Goal: Task Accomplishment & Management: Manage account settings

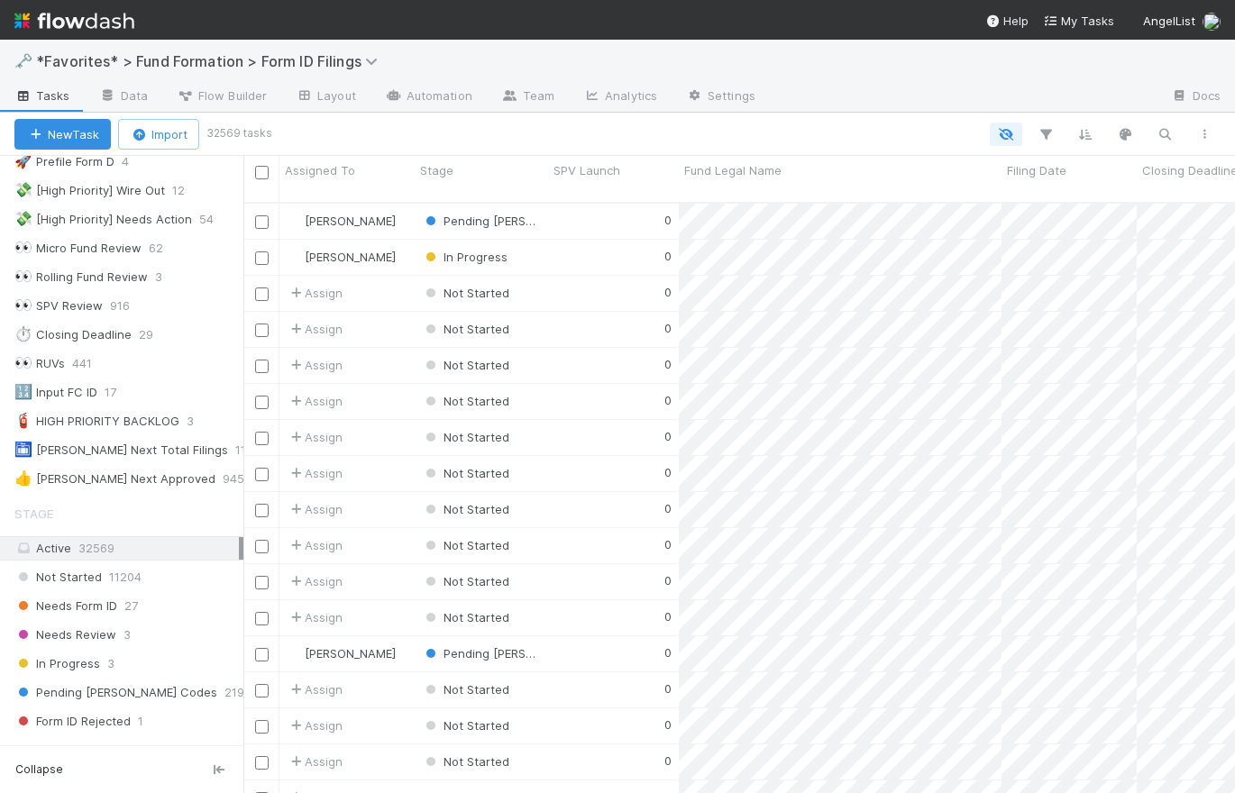
scroll to position [106, 0]
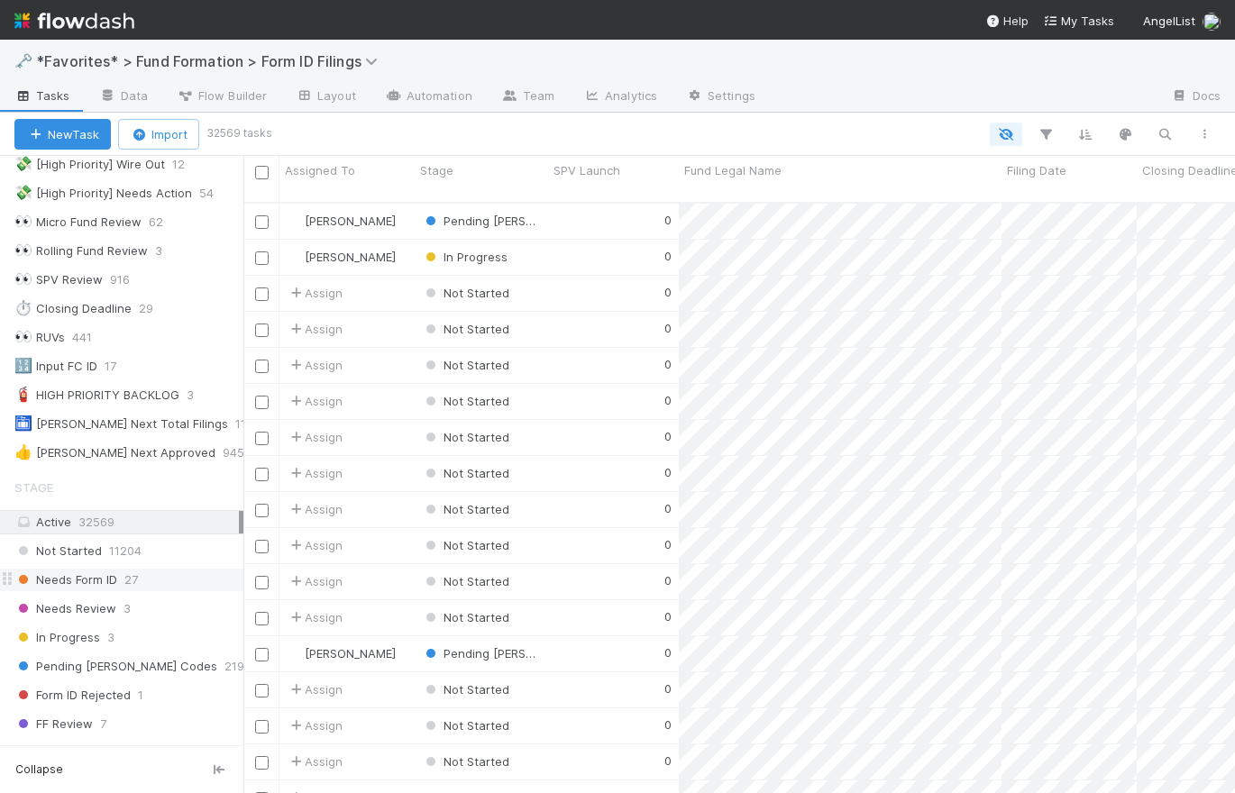
click at [110, 584] on span "Needs Form ID" at bounding box center [65, 580] width 103 height 23
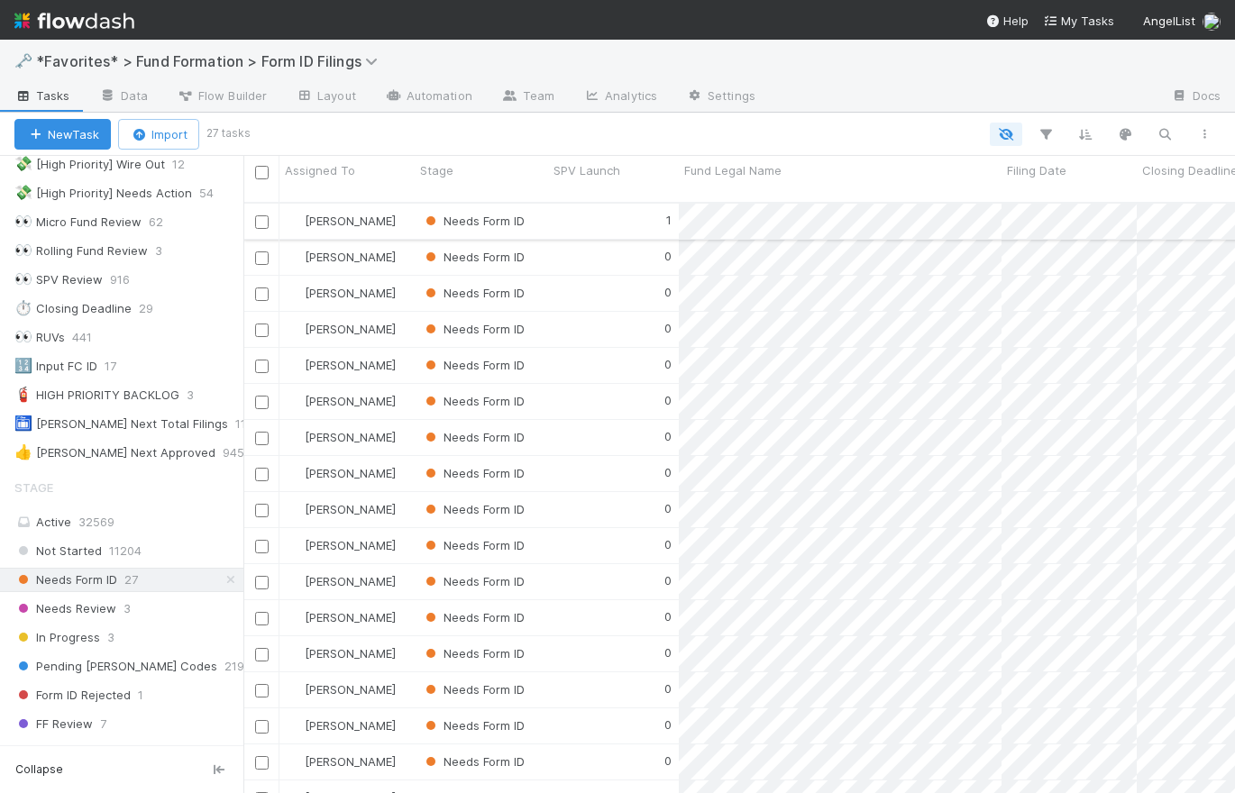
click at [625, 212] on div "1" at bounding box center [613, 221] width 131 height 35
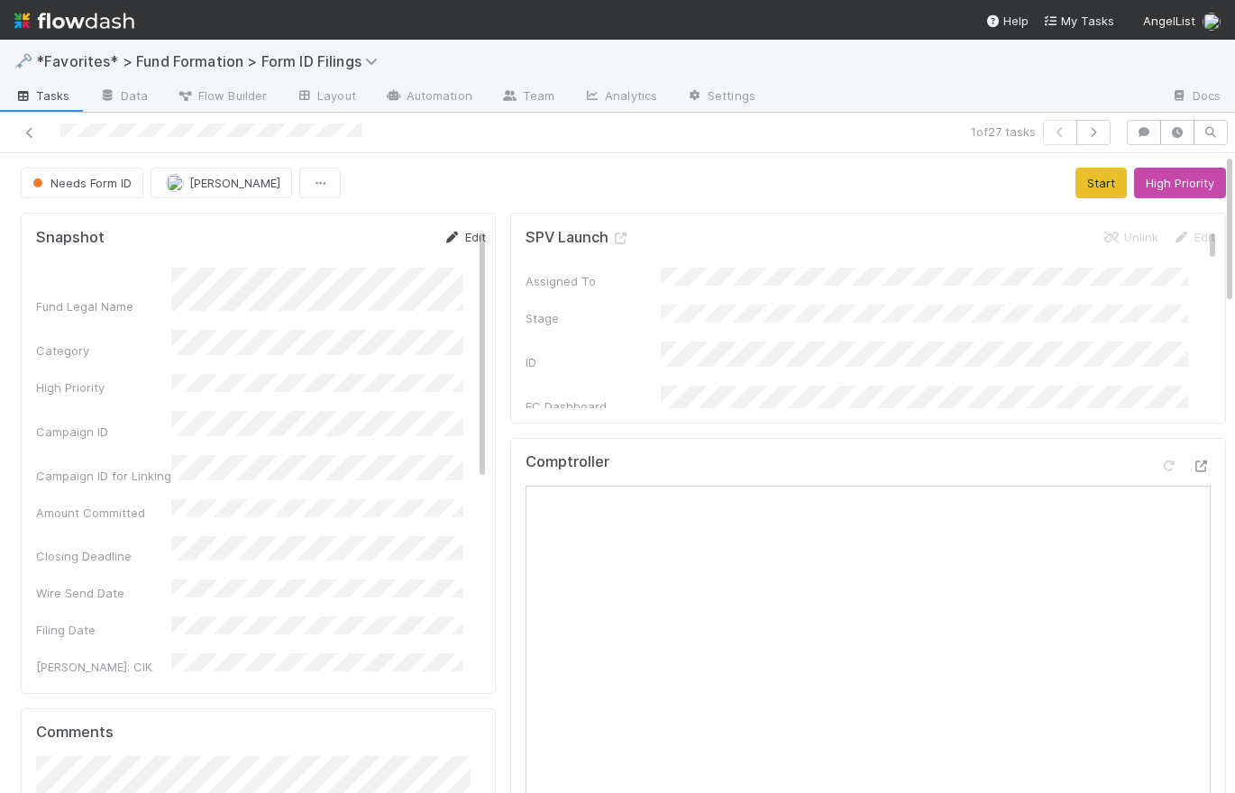
click at [457, 232] on link "Edit" at bounding box center [465, 237] width 42 height 14
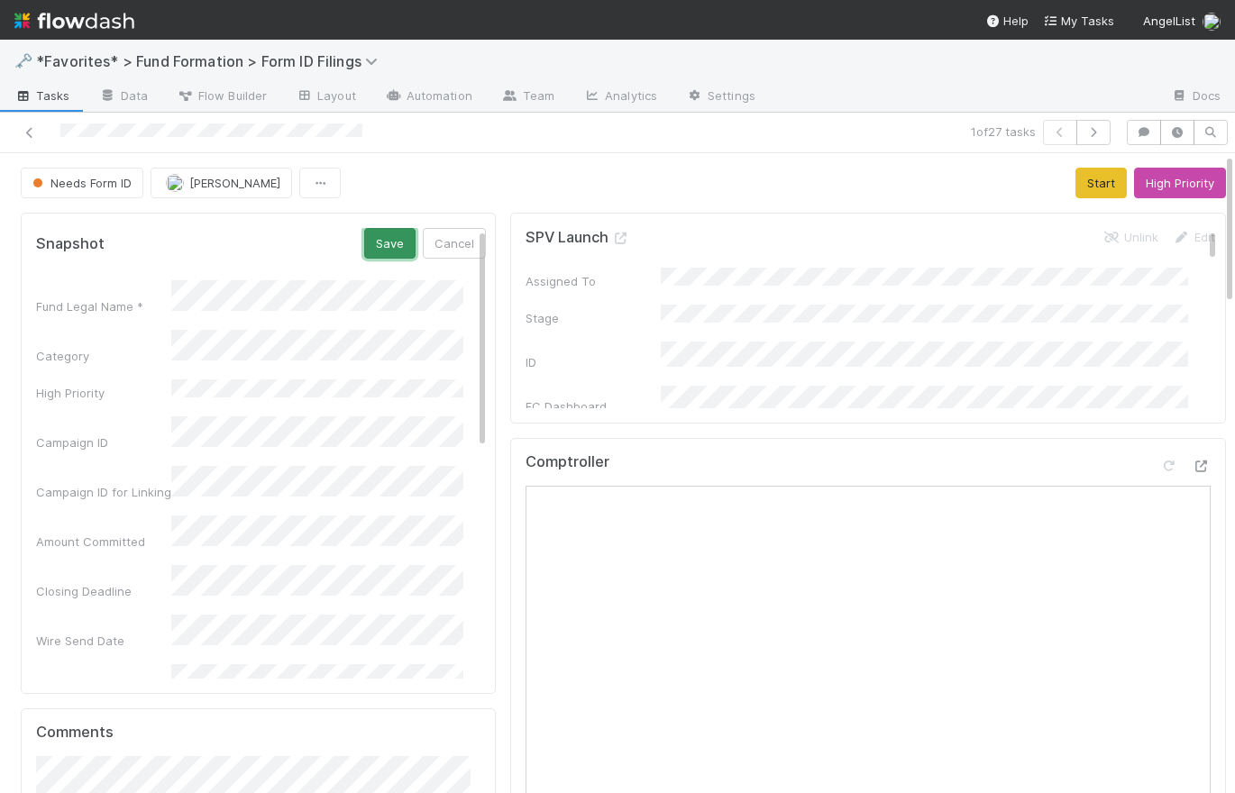
click at [373, 244] on button "Save" at bounding box center [389, 243] width 51 height 31
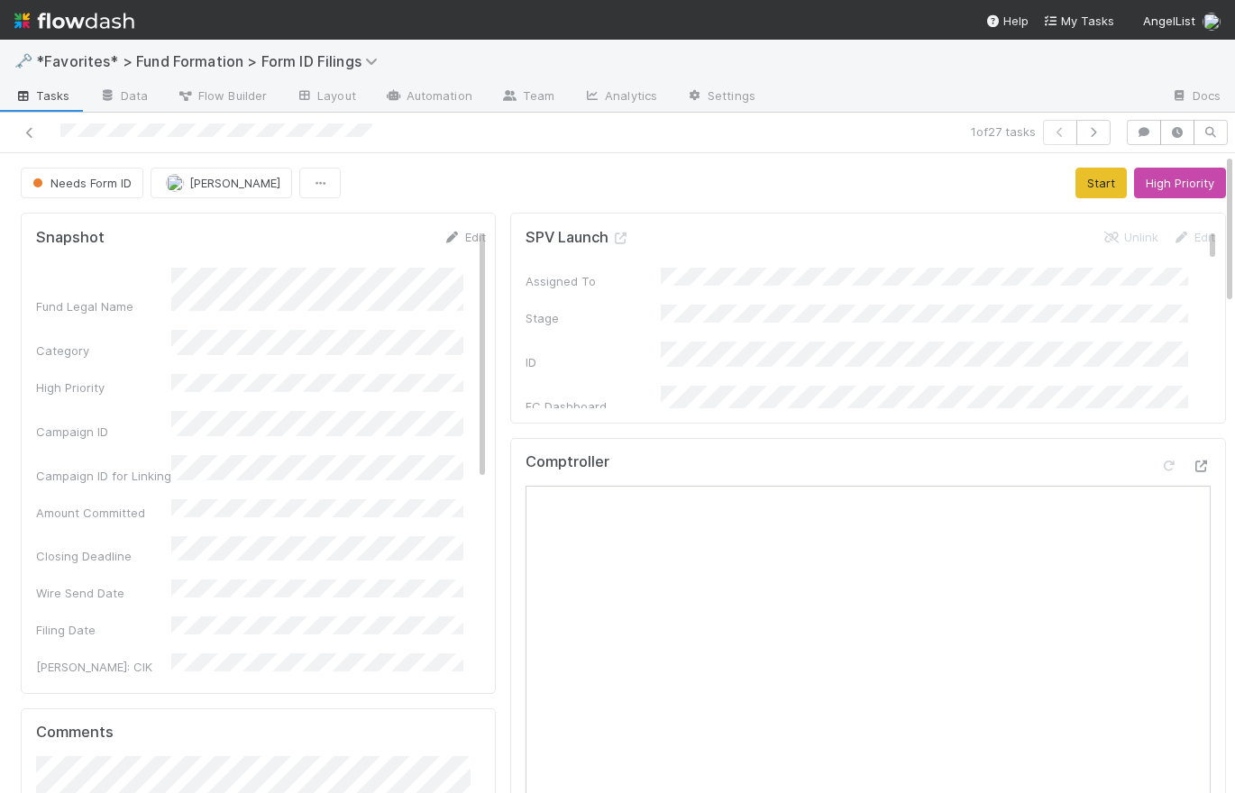
click at [459, 168] on div "Needs Form ID Meg Castanare Start High Priority" at bounding box center [623, 183] width 1205 height 31
click at [60, 93] on span "Tasks" at bounding box center [42, 96] width 56 height 18
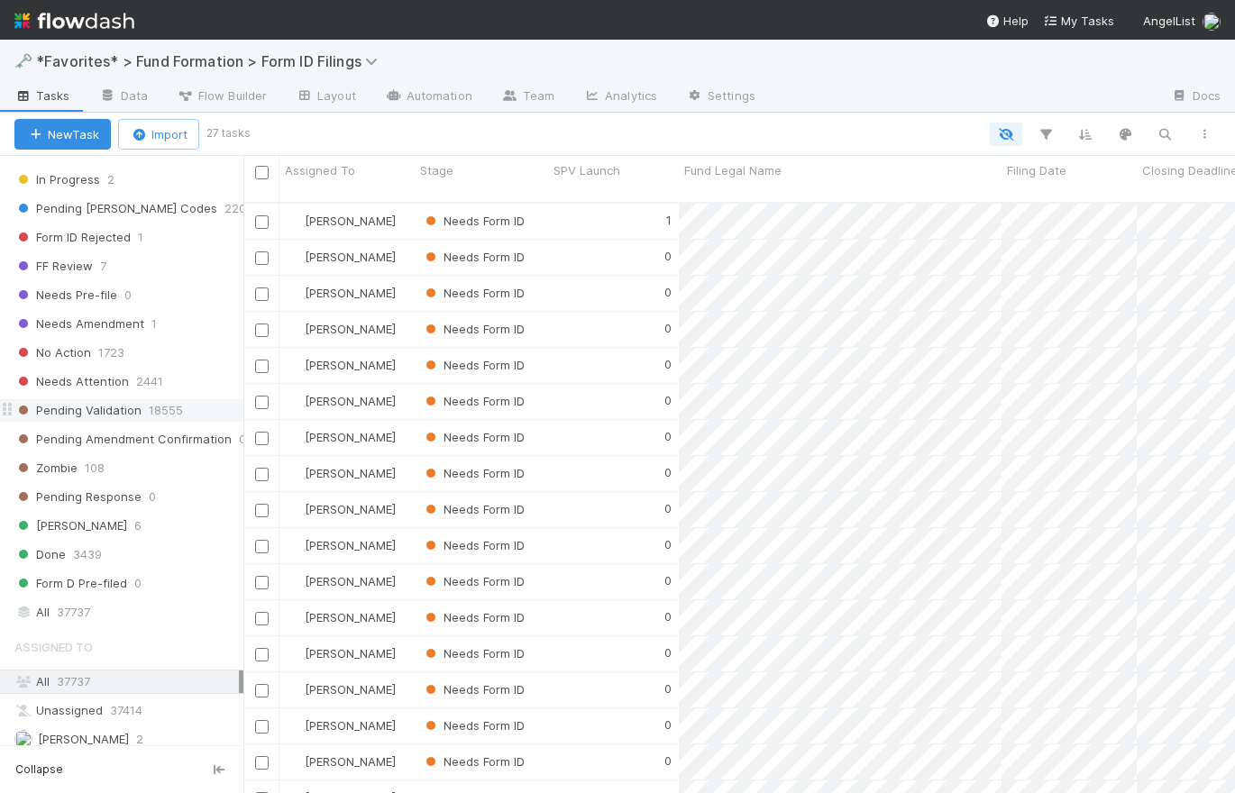
scroll to position [683, 0]
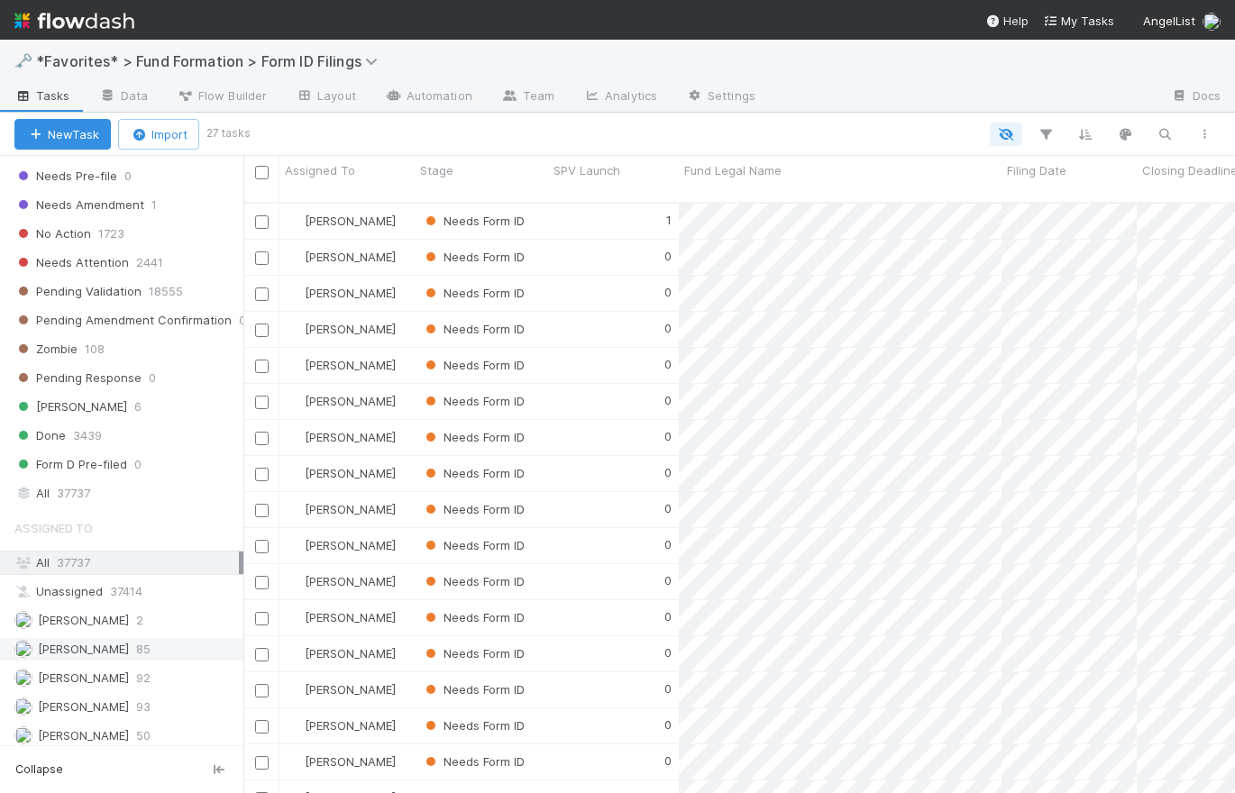
click at [129, 642] on span "Febbie Cervantes" at bounding box center [83, 649] width 91 height 14
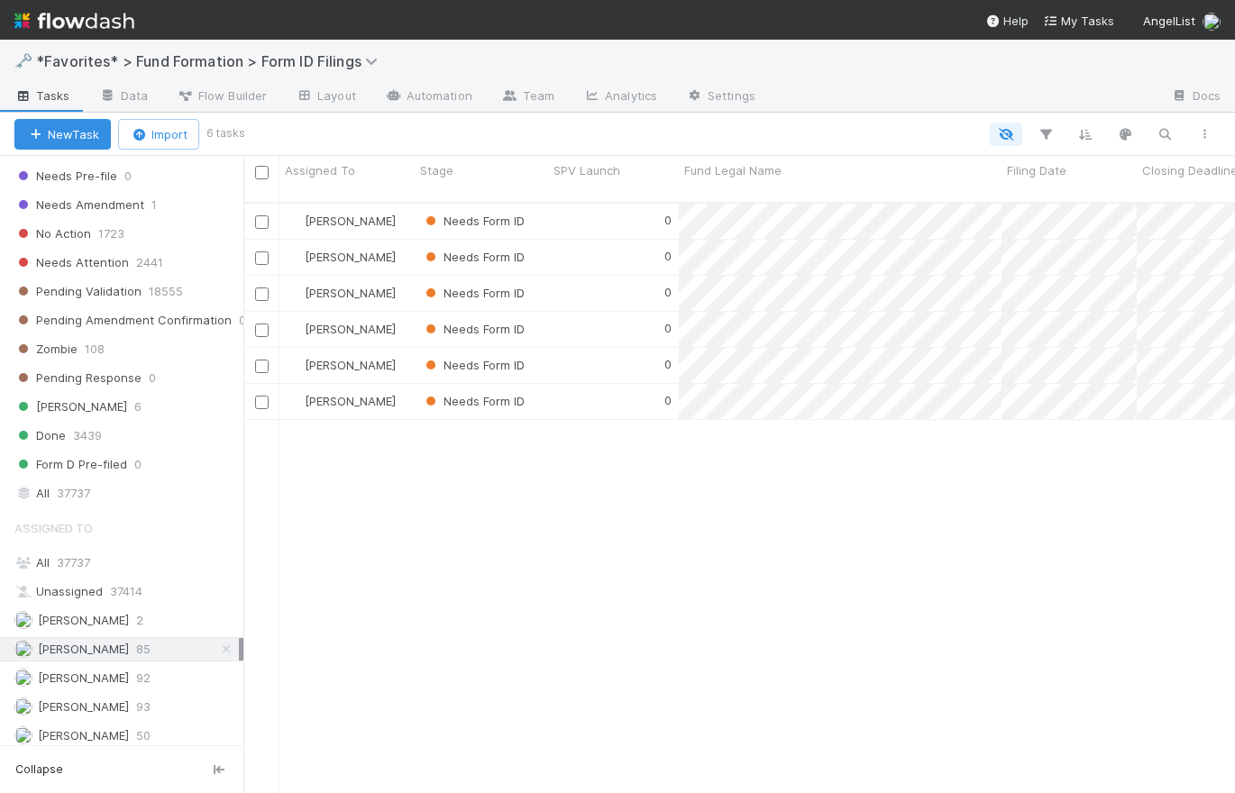
scroll to position [593, 979]
click at [114, 733] on span "Roselyn de Villa" at bounding box center [83, 736] width 91 height 14
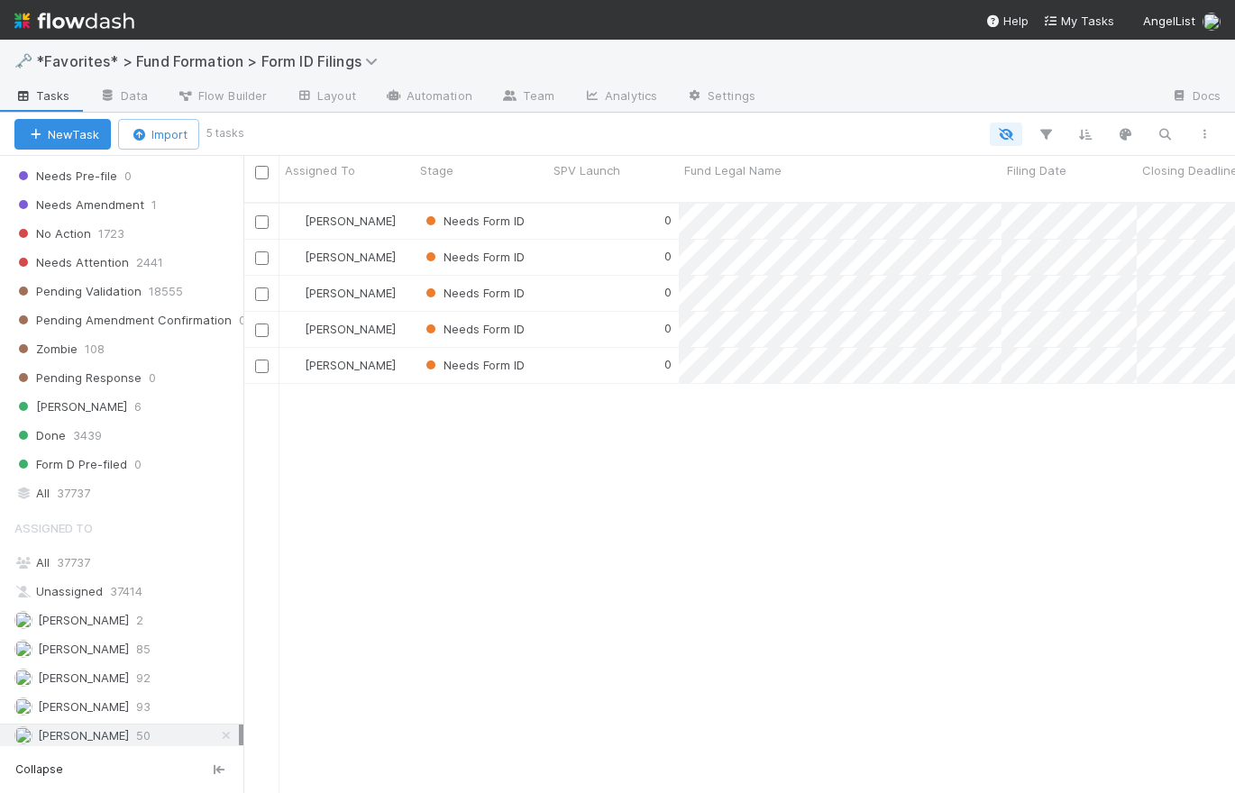
scroll to position [593, 979]
click at [105, 700] on span "Raven Jacinto" at bounding box center [83, 707] width 91 height 14
click at [105, 671] on span "Meg Castanare" at bounding box center [83, 678] width 91 height 14
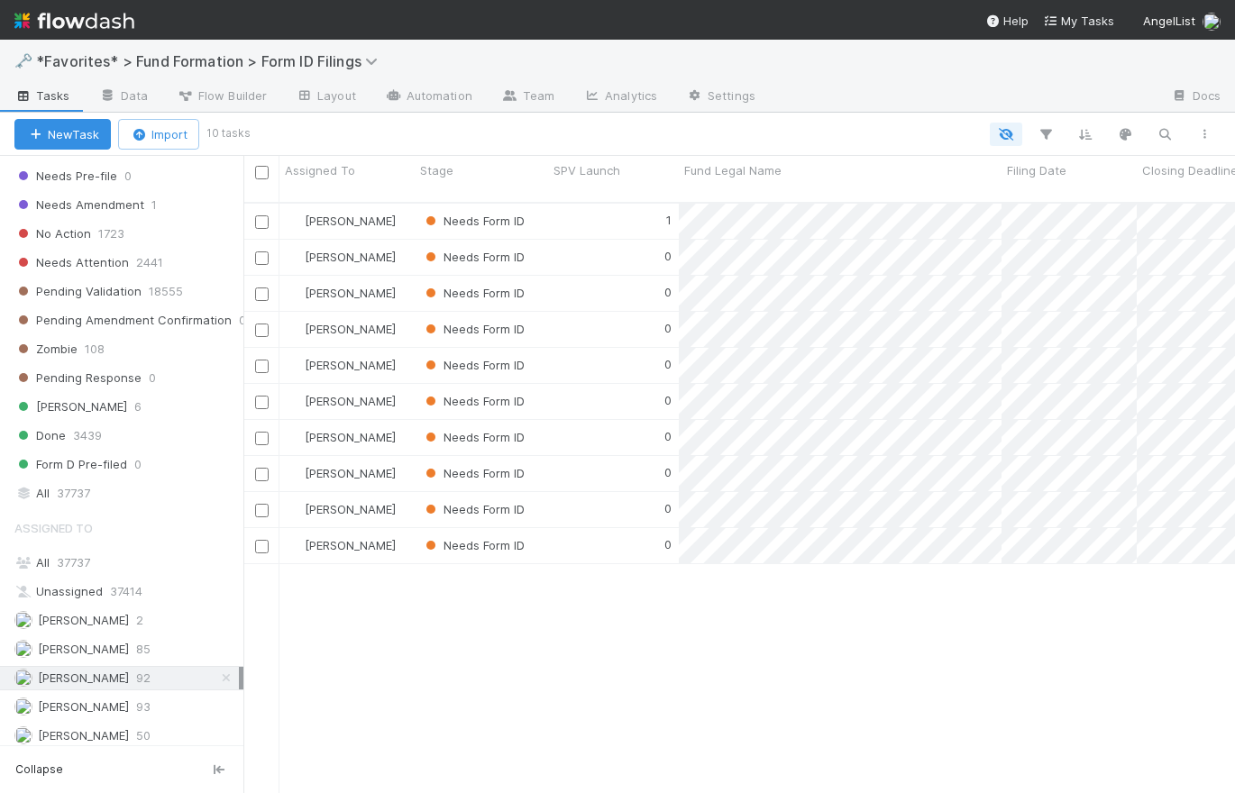
scroll to position [593, 979]
click at [217, 674] on icon at bounding box center [226, 679] width 18 height 12
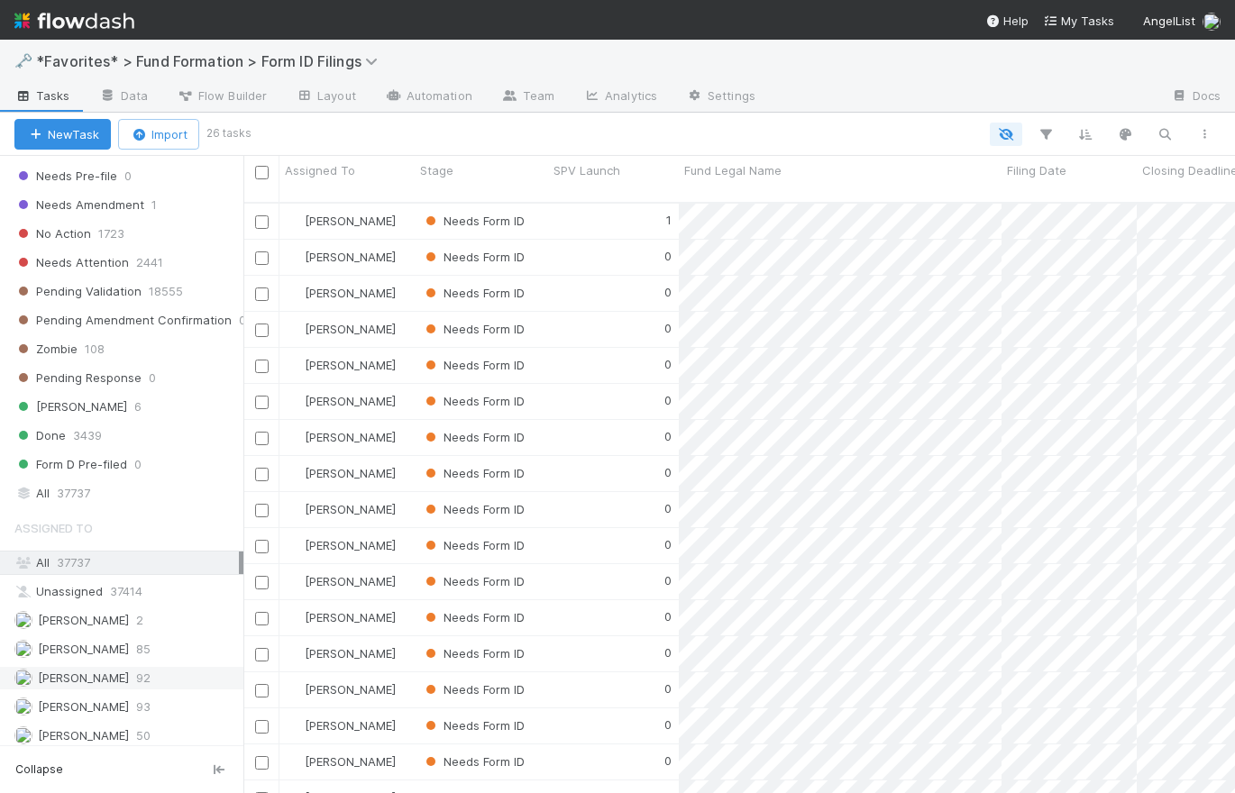
scroll to position [593, 979]
click at [98, 672] on span "Meg Castanare" at bounding box center [83, 678] width 91 height 14
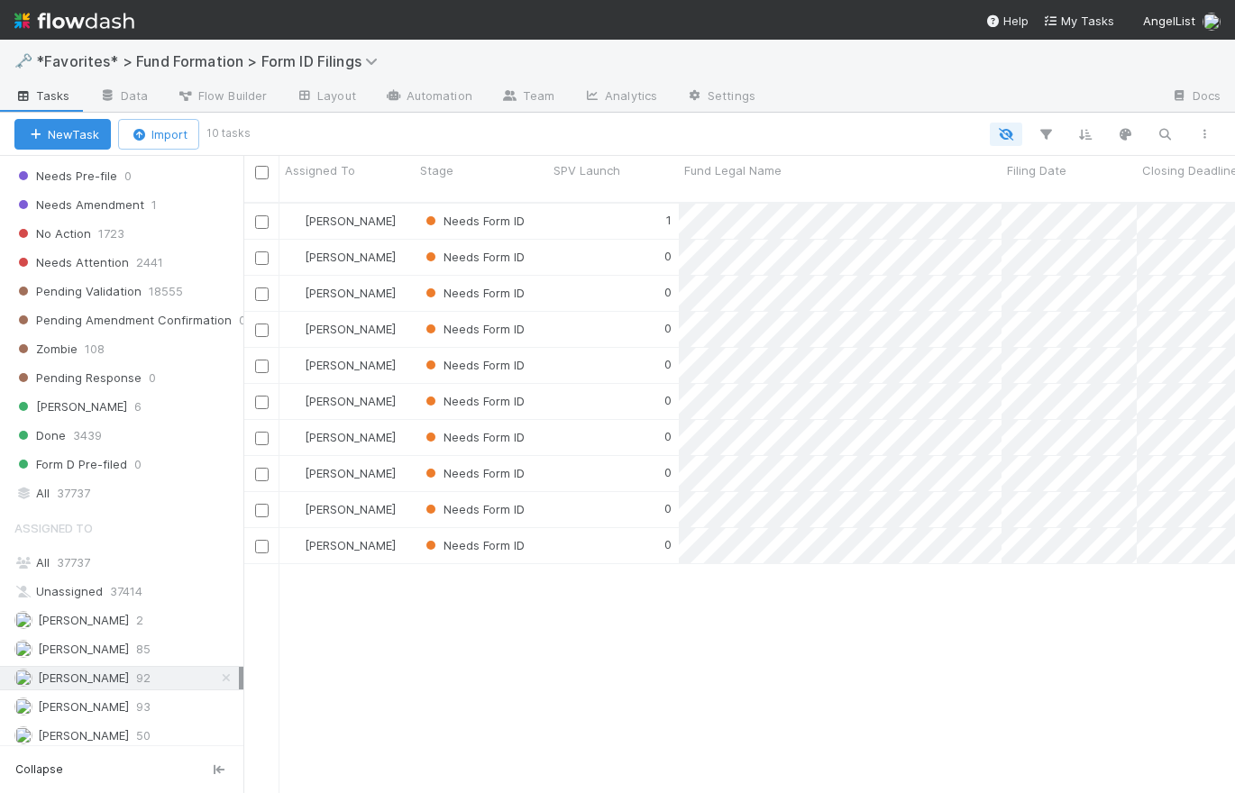
scroll to position [593, 979]
click at [129, 614] on span "Catherine Lambright" at bounding box center [83, 620] width 91 height 14
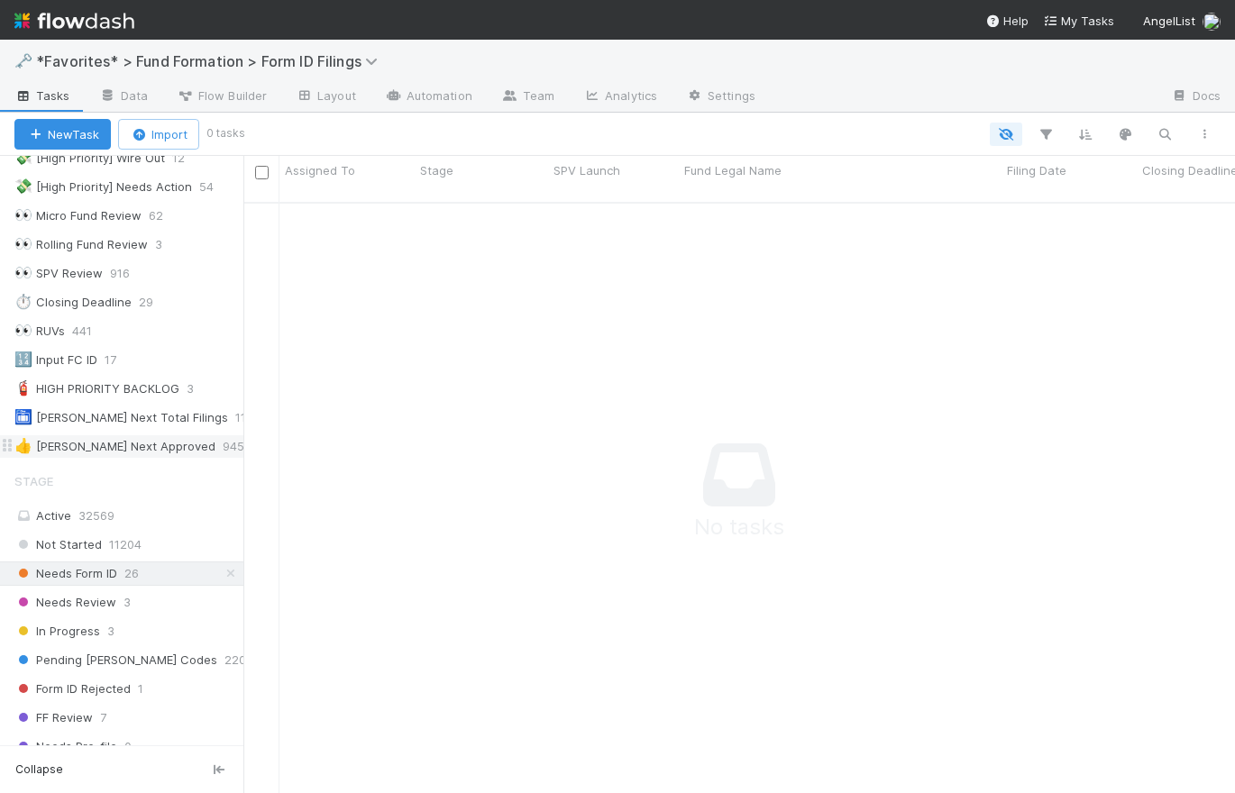
scroll to position [127, 0]
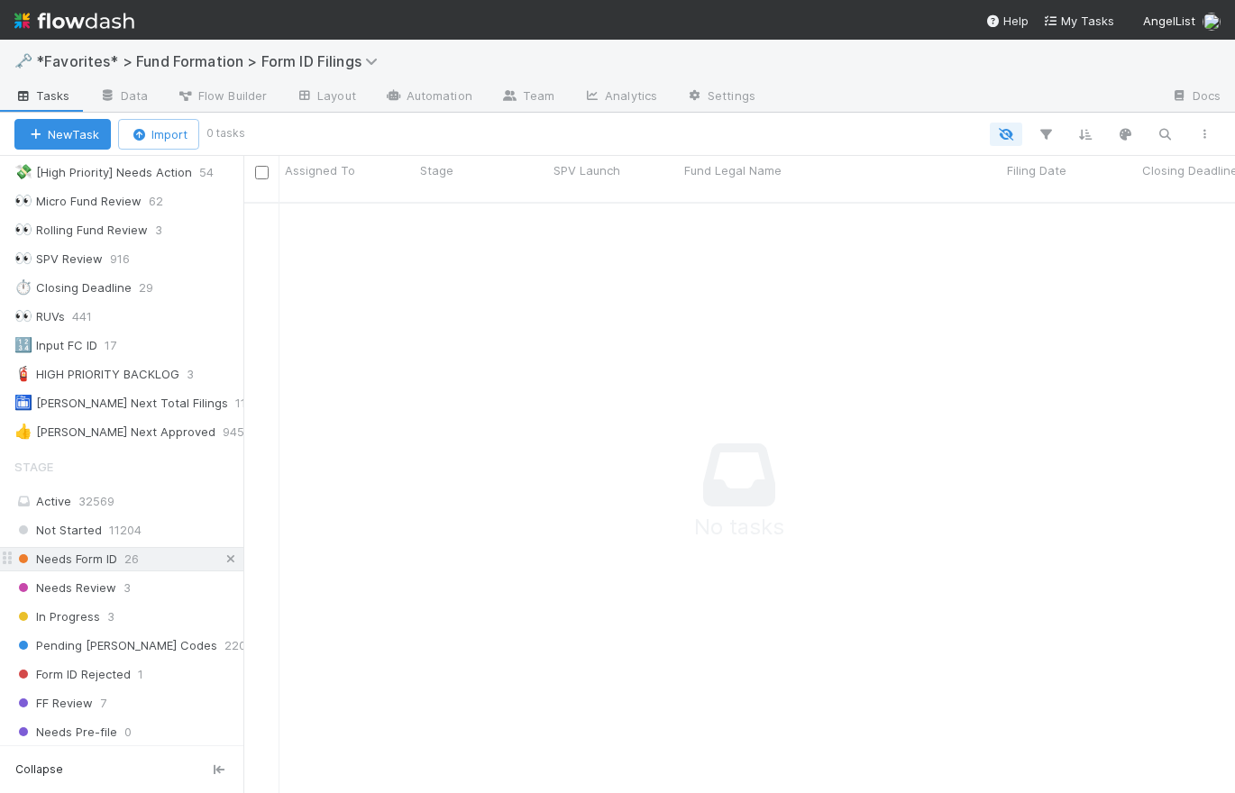
click at [222, 555] on icon at bounding box center [231, 560] width 18 height 12
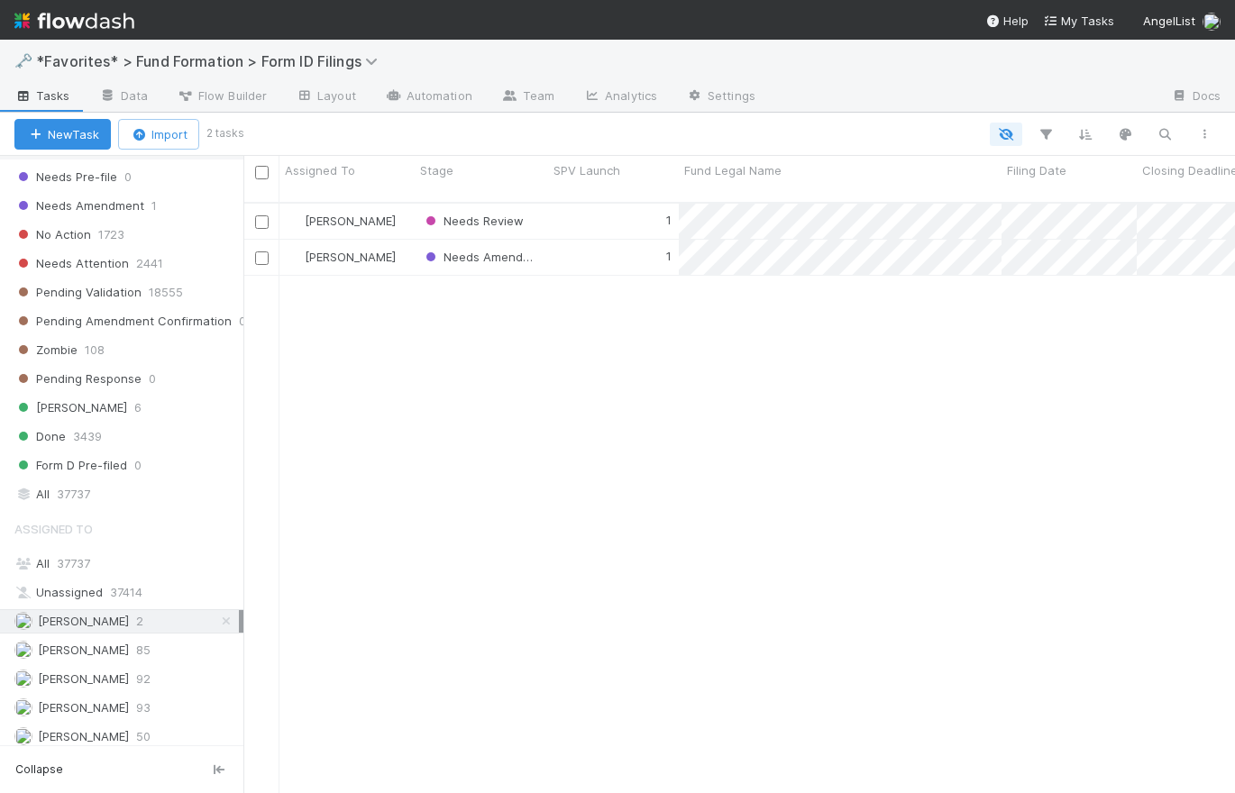
scroll to position [683, 0]
click at [109, 674] on span "Meg Castanare" at bounding box center [83, 678] width 91 height 14
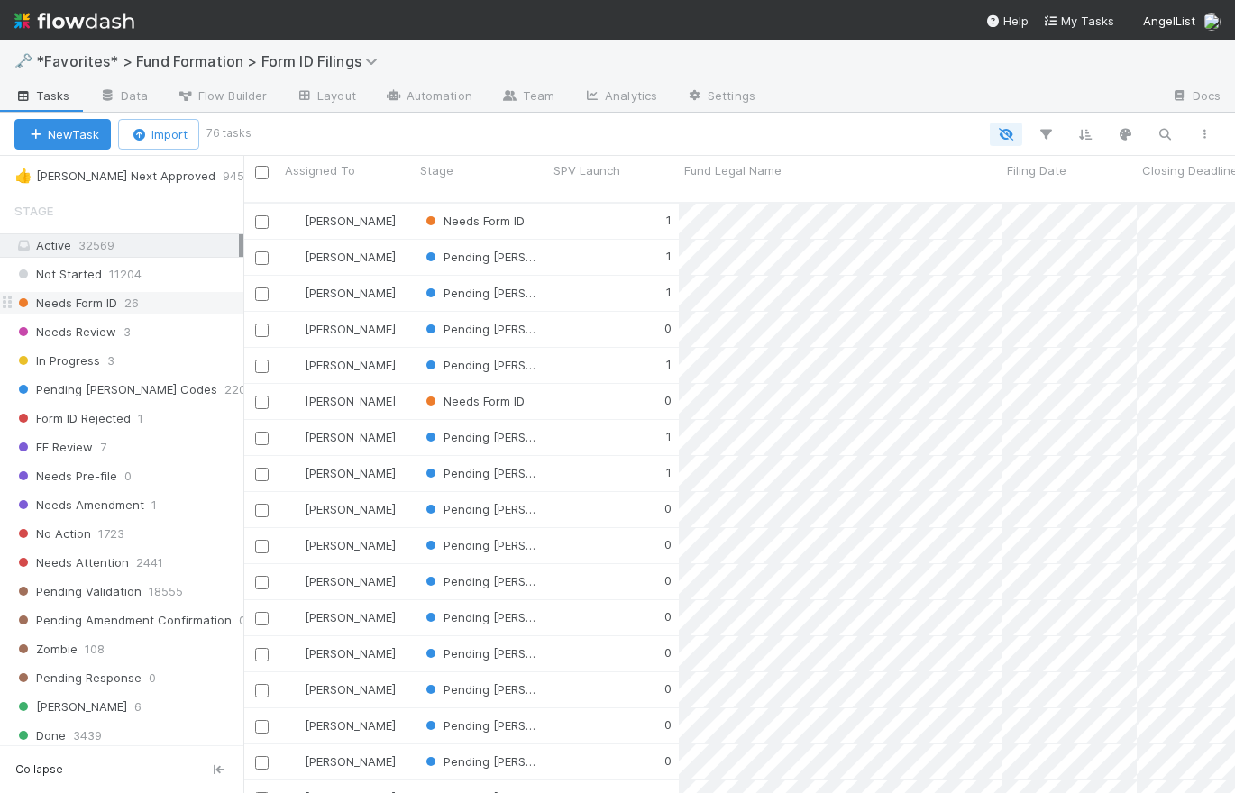
click at [105, 308] on span "Needs Form ID" at bounding box center [65, 303] width 103 height 23
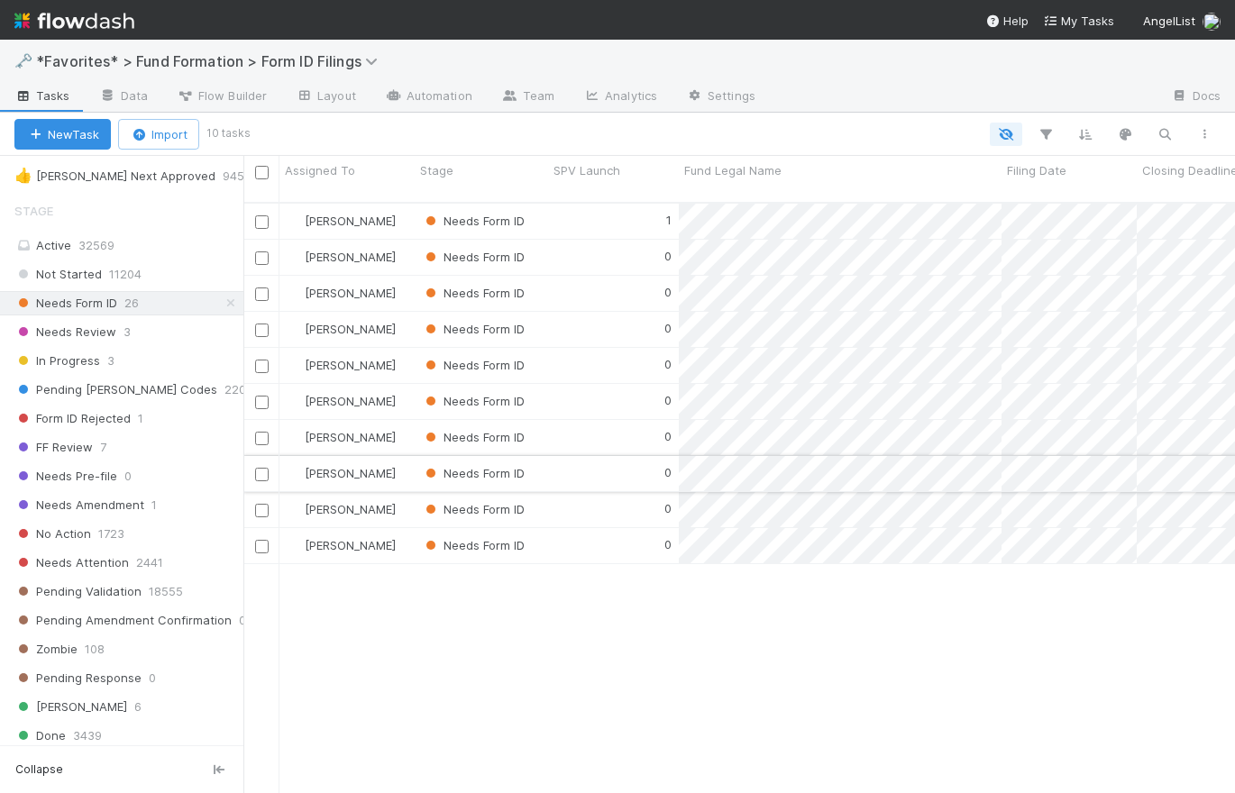
click at [585, 456] on div "0" at bounding box center [613, 473] width 131 height 35
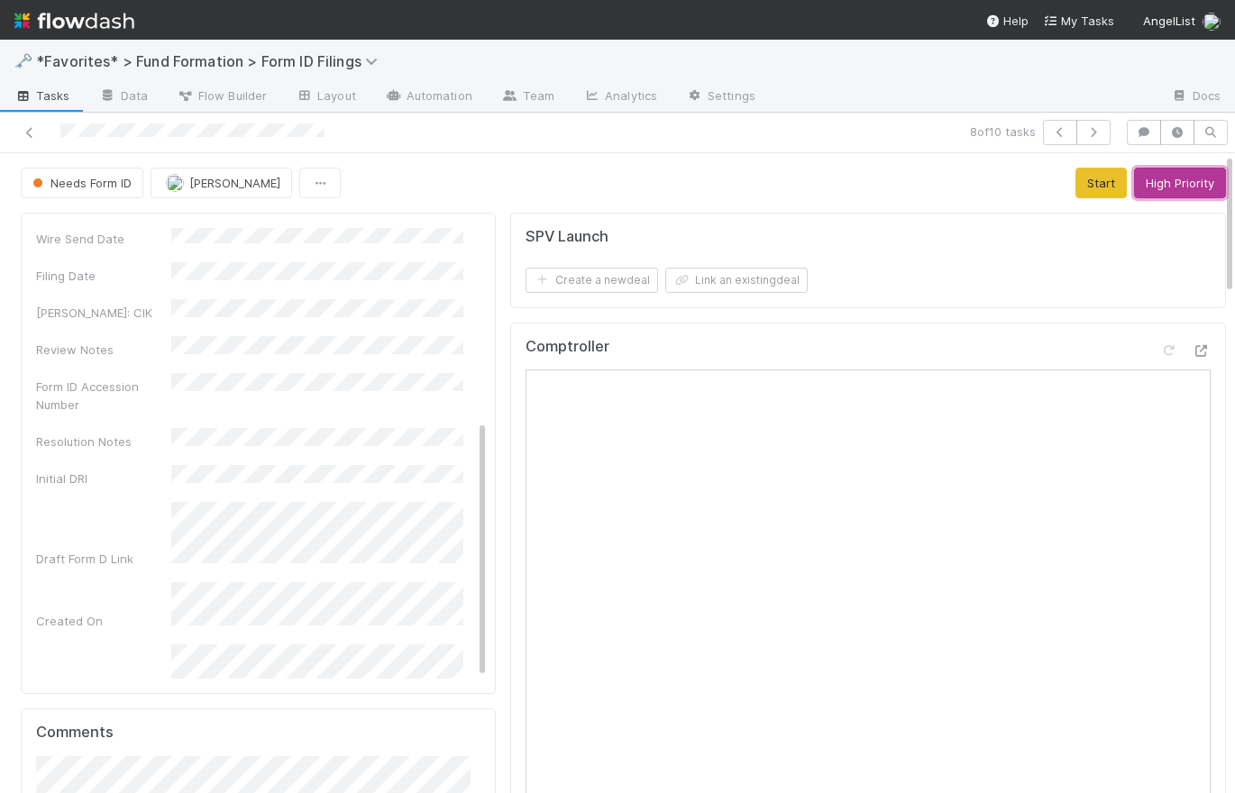
click at [1164, 185] on button "High Priority" at bounding box center [1180, 183] width 92 height 31
click at [1094, 130] on button "button" at bounding box center [1094, 132] width 34 height 25
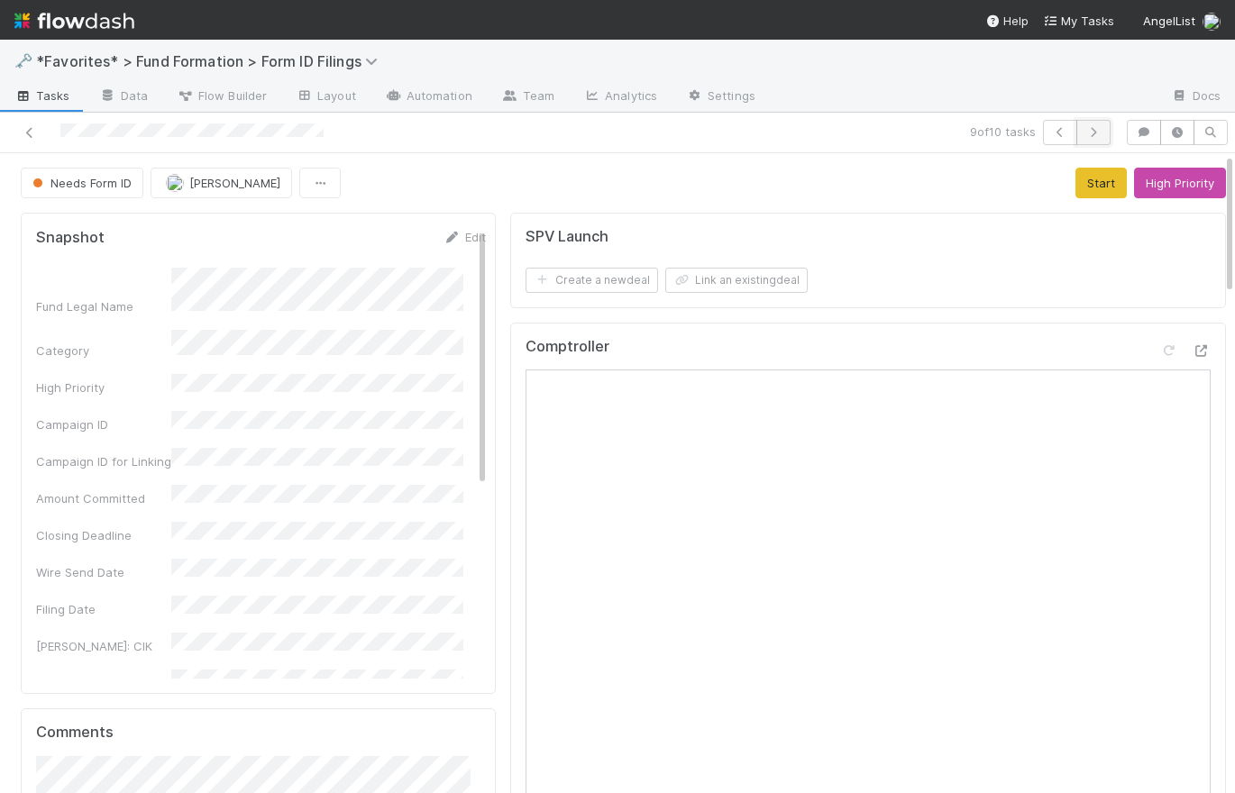
click at [1086, 133] on icon "button" at bounding box center [1094, 132] width 18 height 11
click at [1051, 135] on icon "button" at bounding box center [1060, 132] width 18 height 11
click at [1051, 134] on icon "button" at bounding box center [1060, 132] width 18 height 11
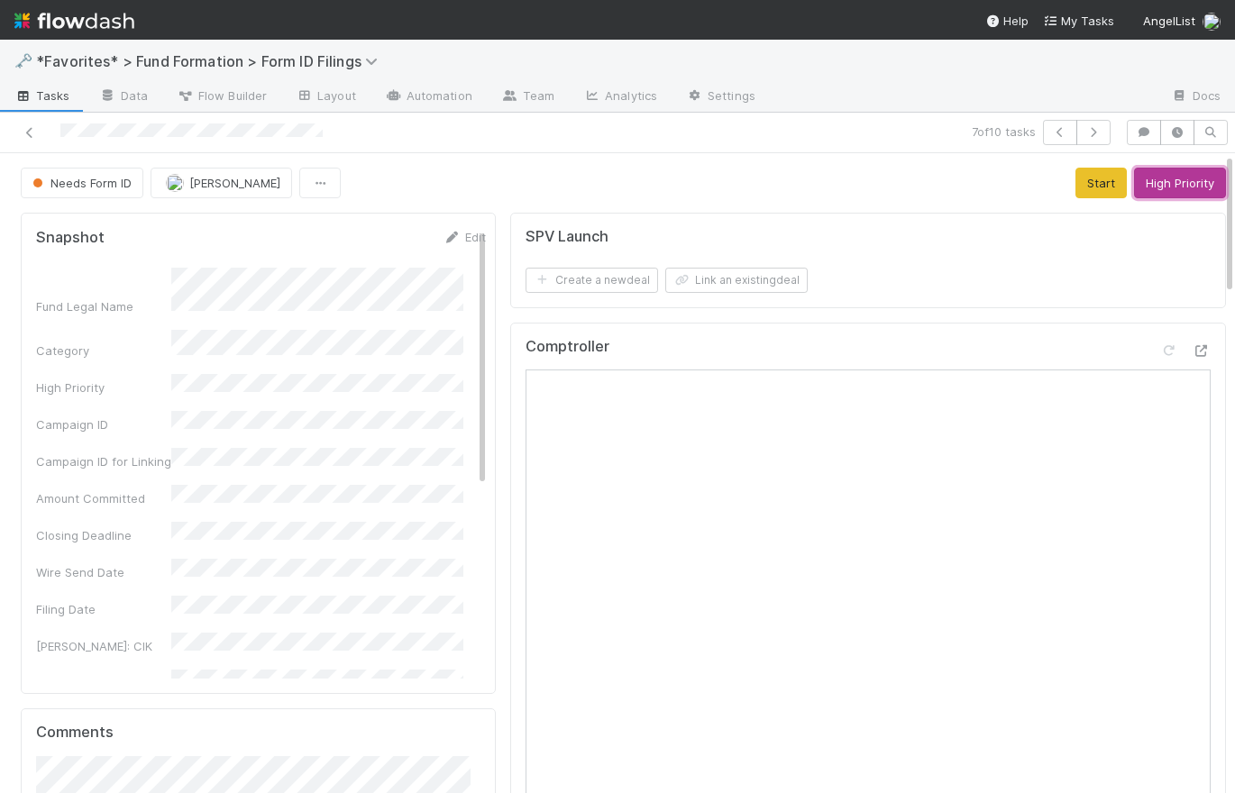
click at [1168, 183] on button "High Priority" at bounding box center [1180, 183] width 92 height 31
click at [1051, 130] on icon "button" at bounding box center [1060, 132] width 18 height 11
click at [1051, 129] on icon "button" at bounding box center [1060, 132] width 18 height 11
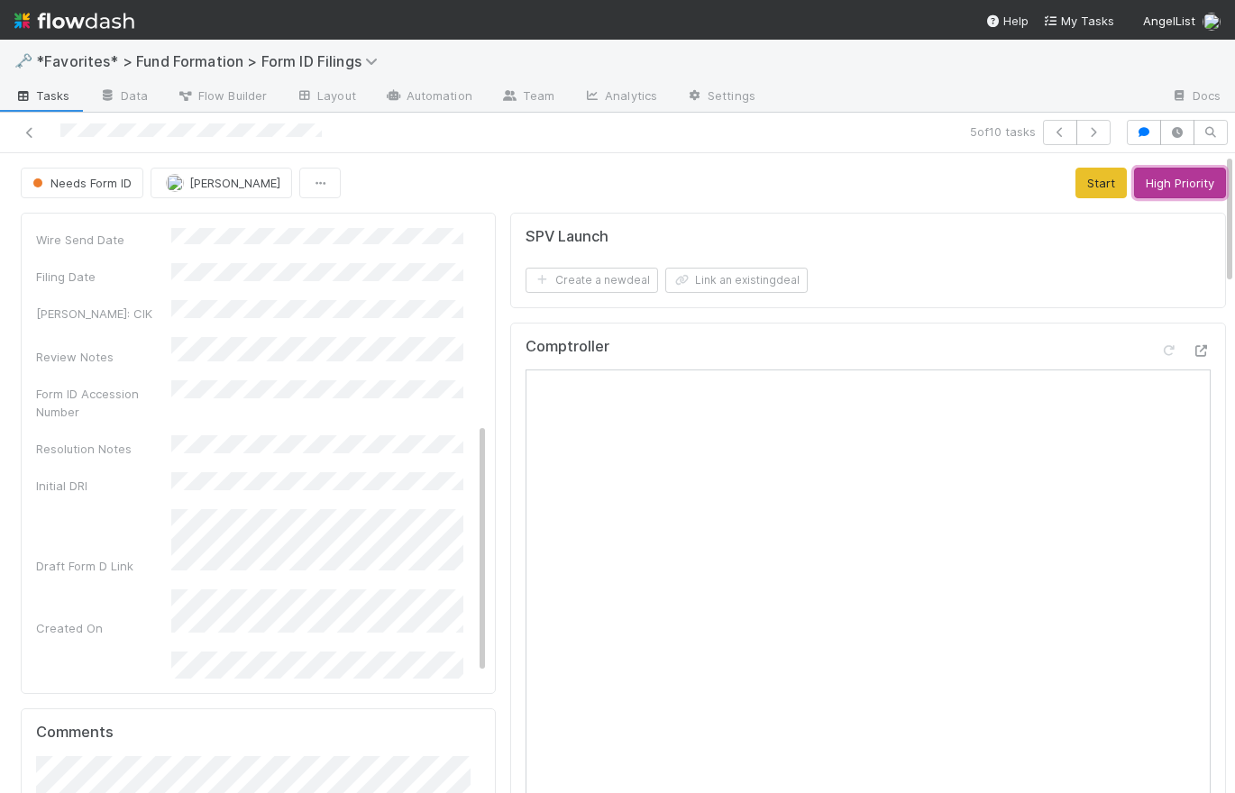
click at [1147, 188] on button "High Priority" at bounding box center [1180, 183] width 92 height 31
click at [1051, 131] on icon "button" at bounding box center [1060, 132] width 18 height 11
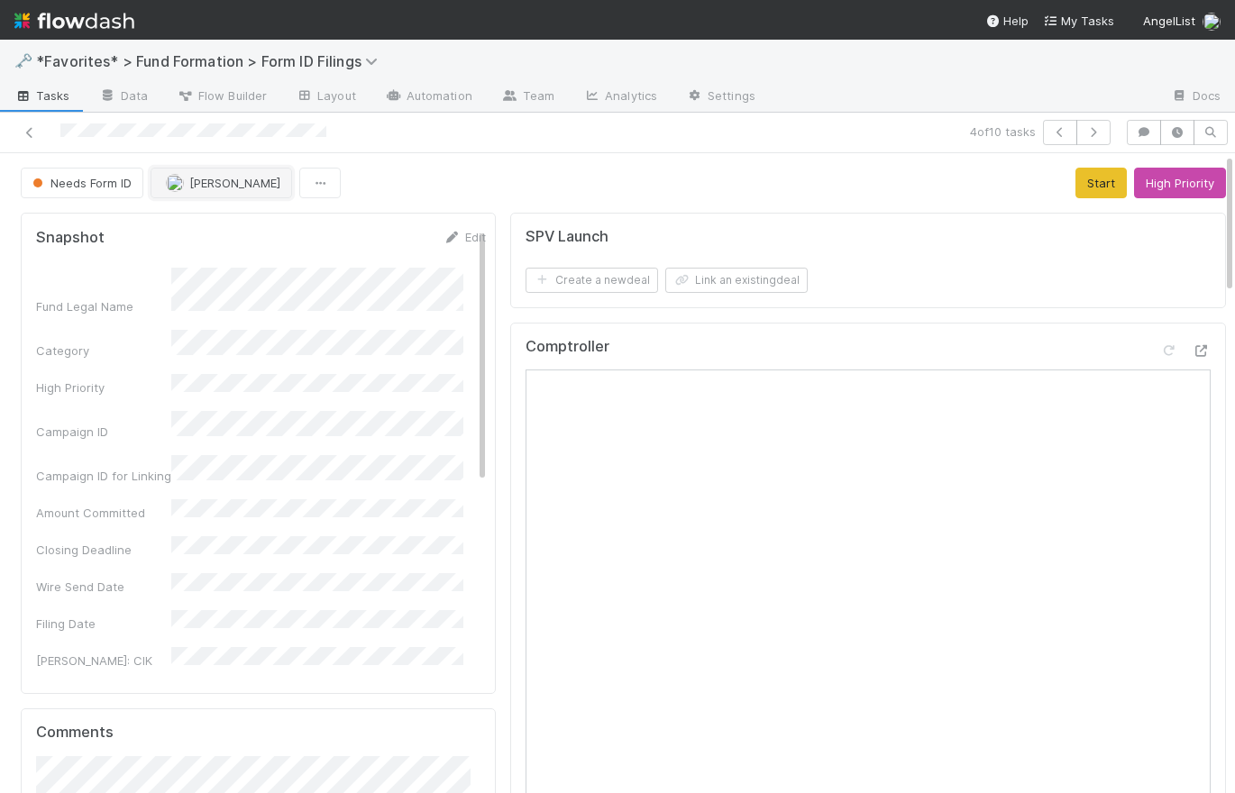
click at [226, 196] on button "Meg Castanare" at bounding box center [222, 183] width 142 height 31
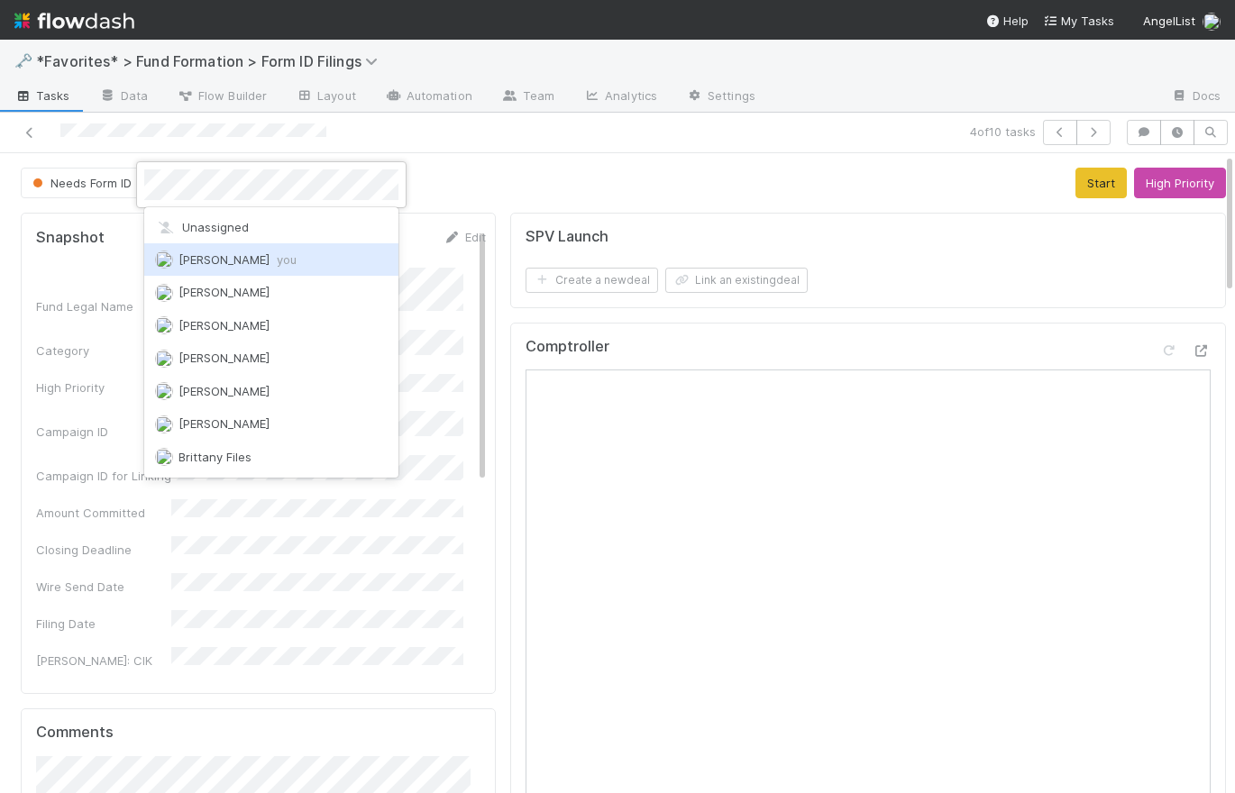
click at [248, 269] on div "Catherine Lambright you" at bounding box center [271, 259] width 254 height 32
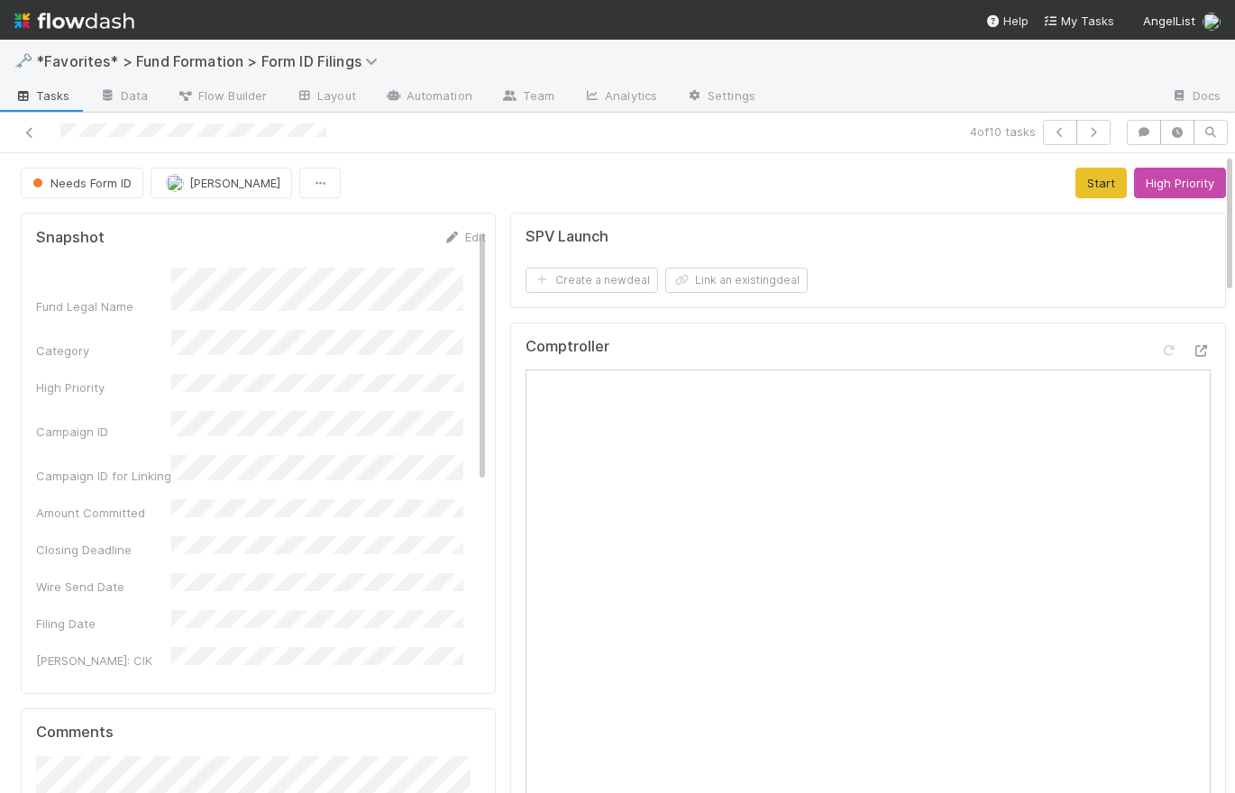
click at [510, 184] on div "Needs Form ID Catherine Lambright Start High Priority" at bounding box center [623, 183] width 1205 height 31
click at [461, 237] on link "Edit" at bounding box center [465, 237] width 42 height 14
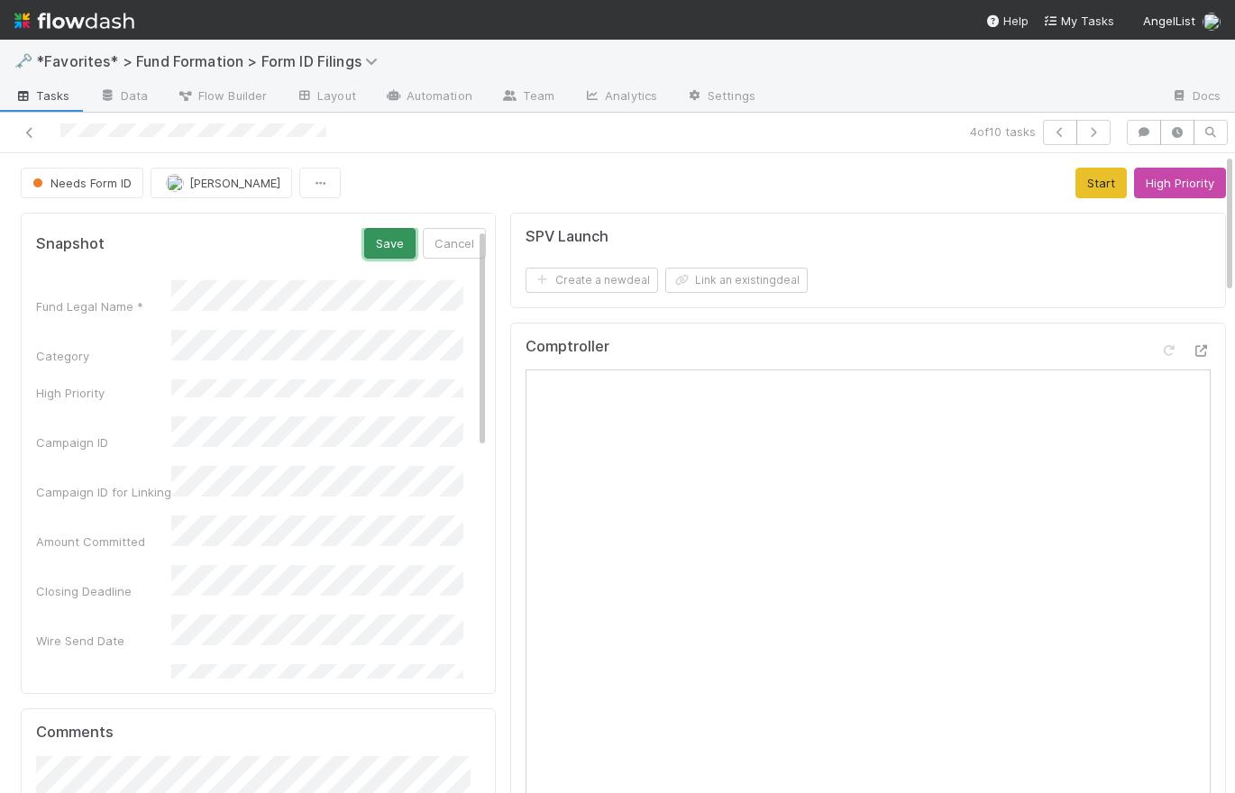
click at [373, 236] on button "Save" at bounding box center [389, 243] width 51 height 31
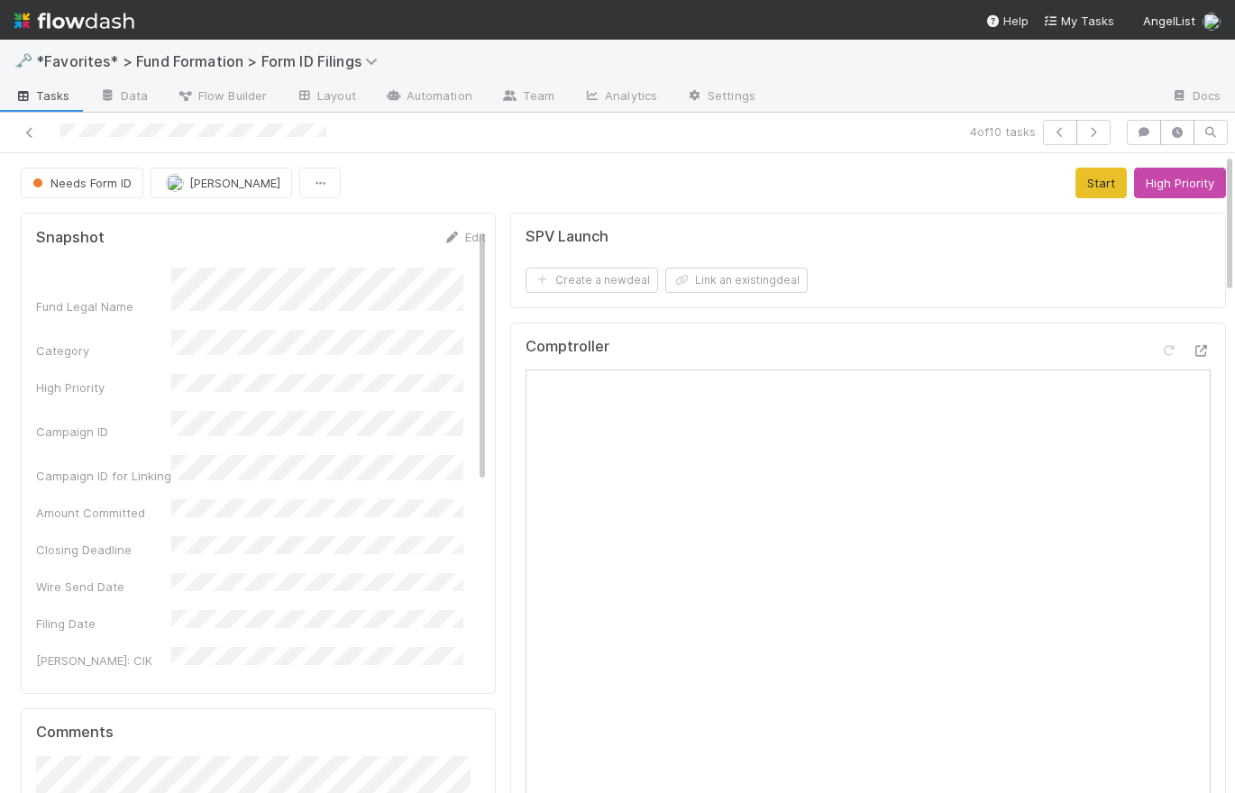
click at [485, 174] on div "Needs Form ID Catherine Lambright Start High Priority" at bounding box center [623, 183] width 1205 height 31
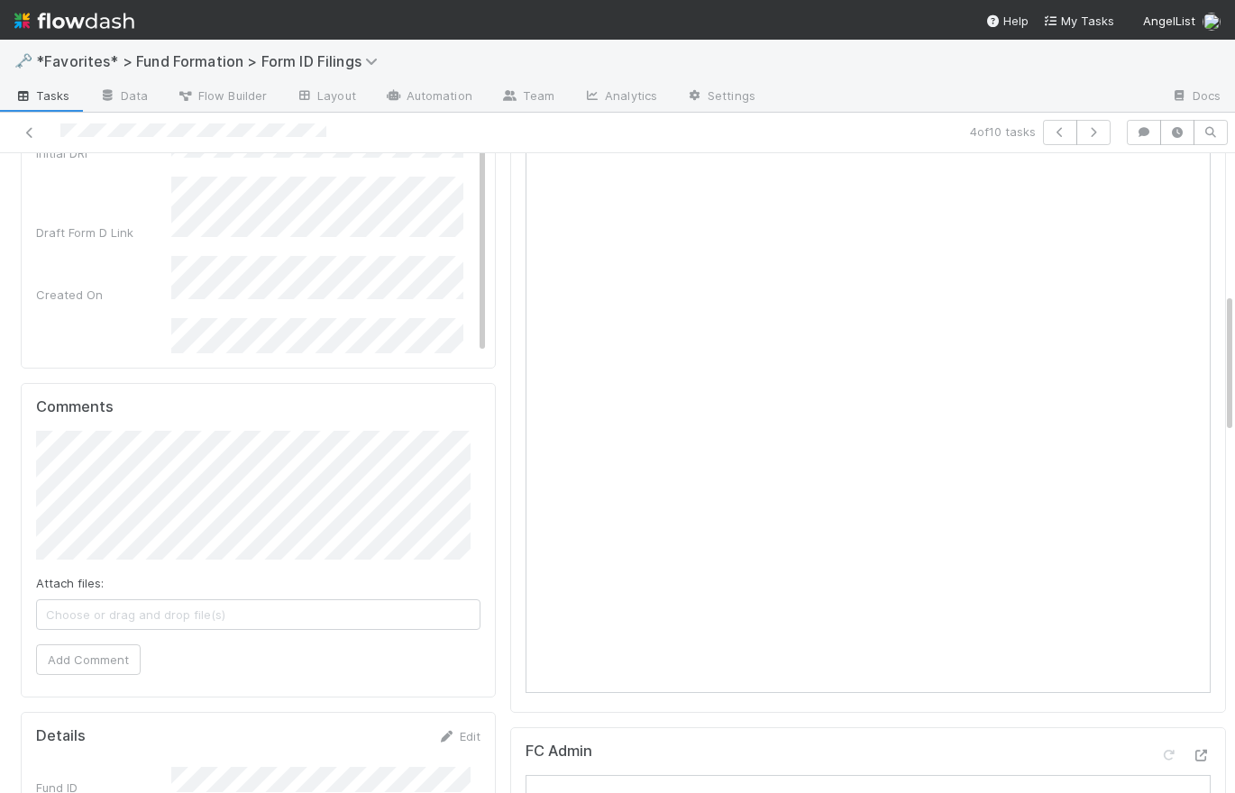
scroll to position [325, 0]
click at [129, 657] on button "Add Comment" at bounding box center [88, 660] width 105 height 31
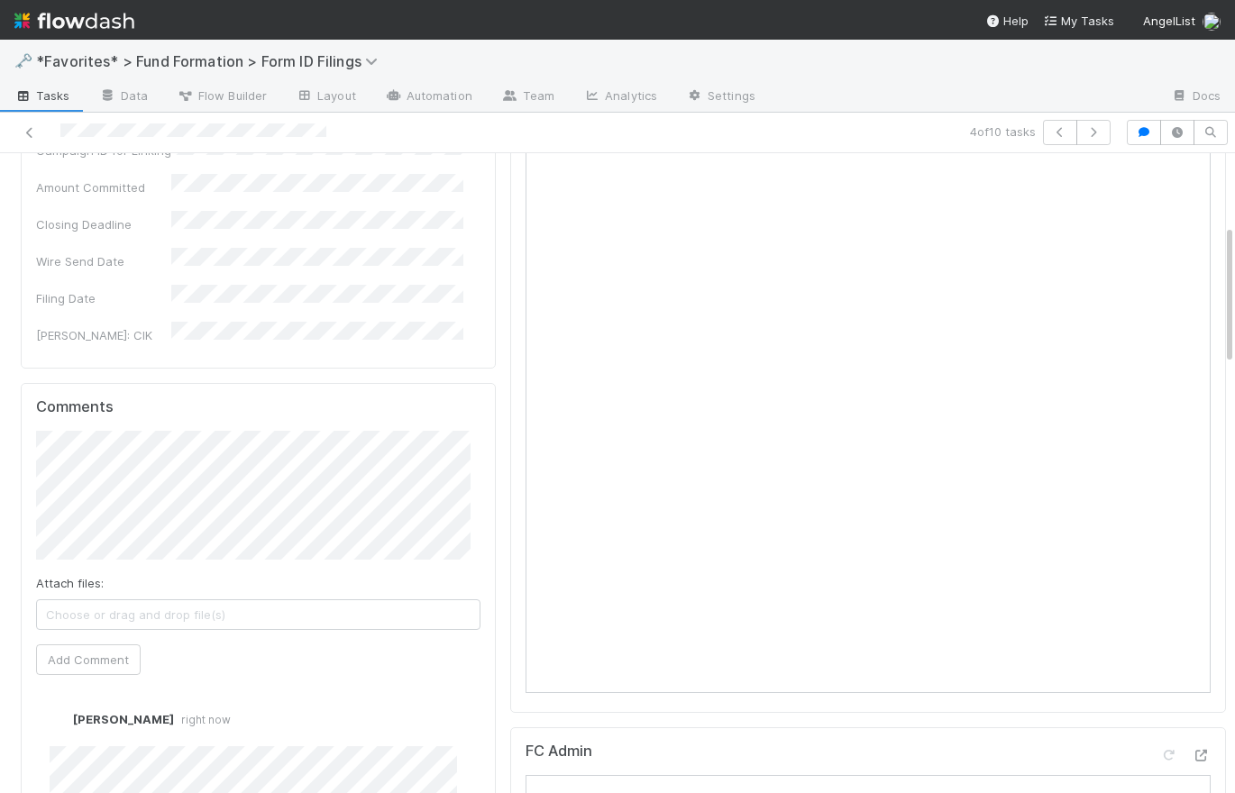
scroll to position [0, 0]
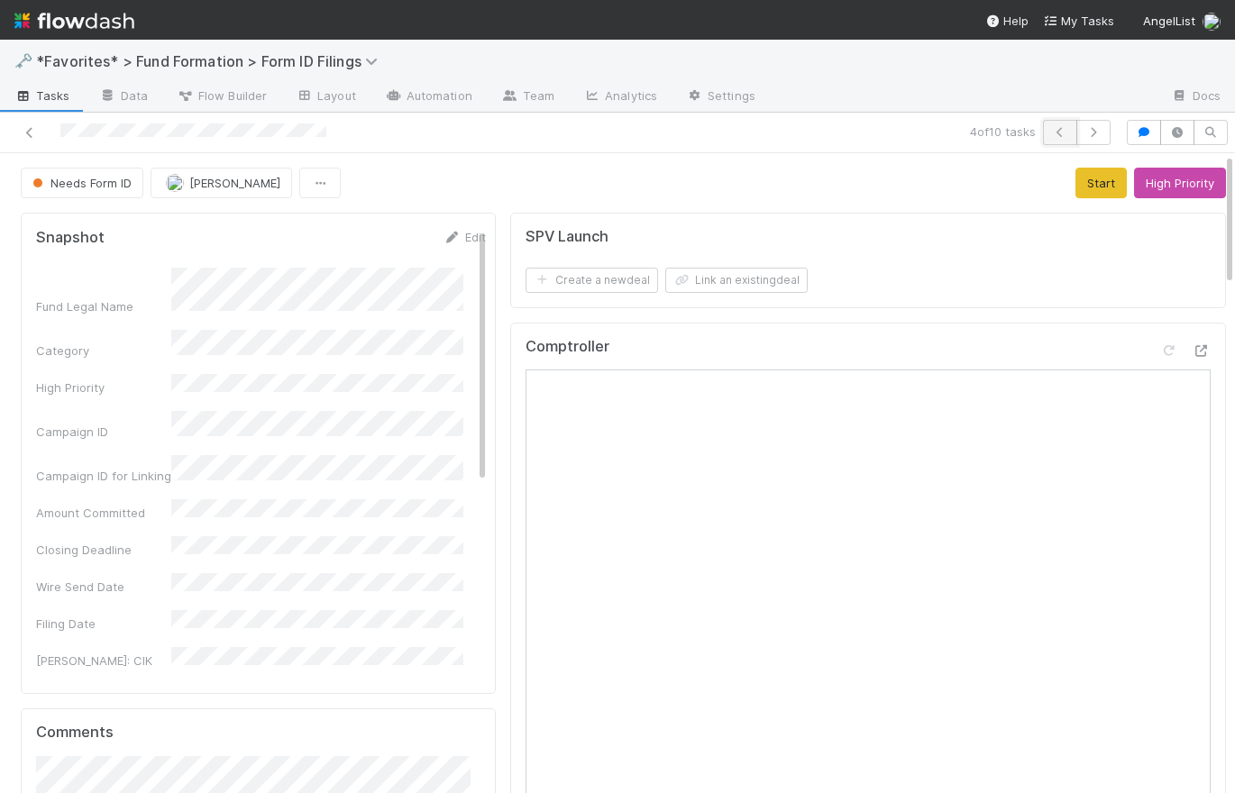
click at [1051, 128] on icon "button" at bounding box center [1060, 132] width 18 height 11
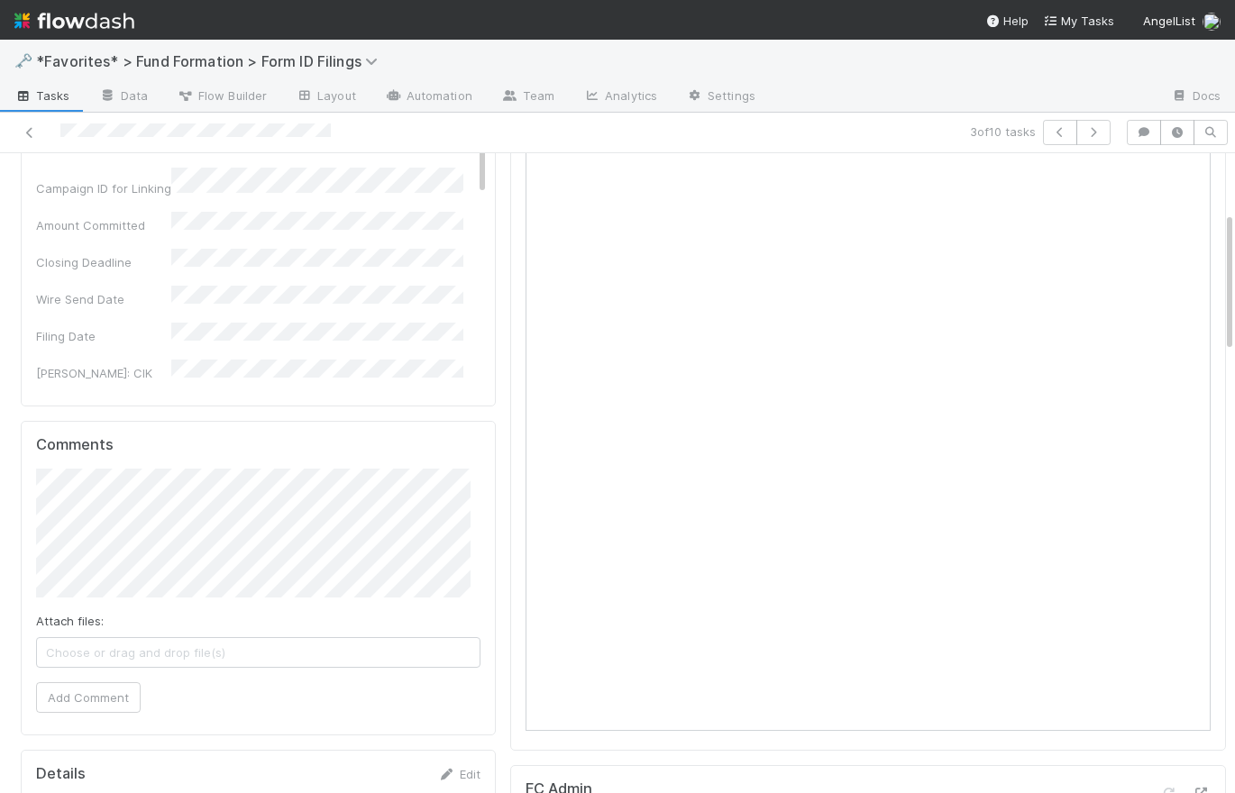
scroll to position [269, 0]
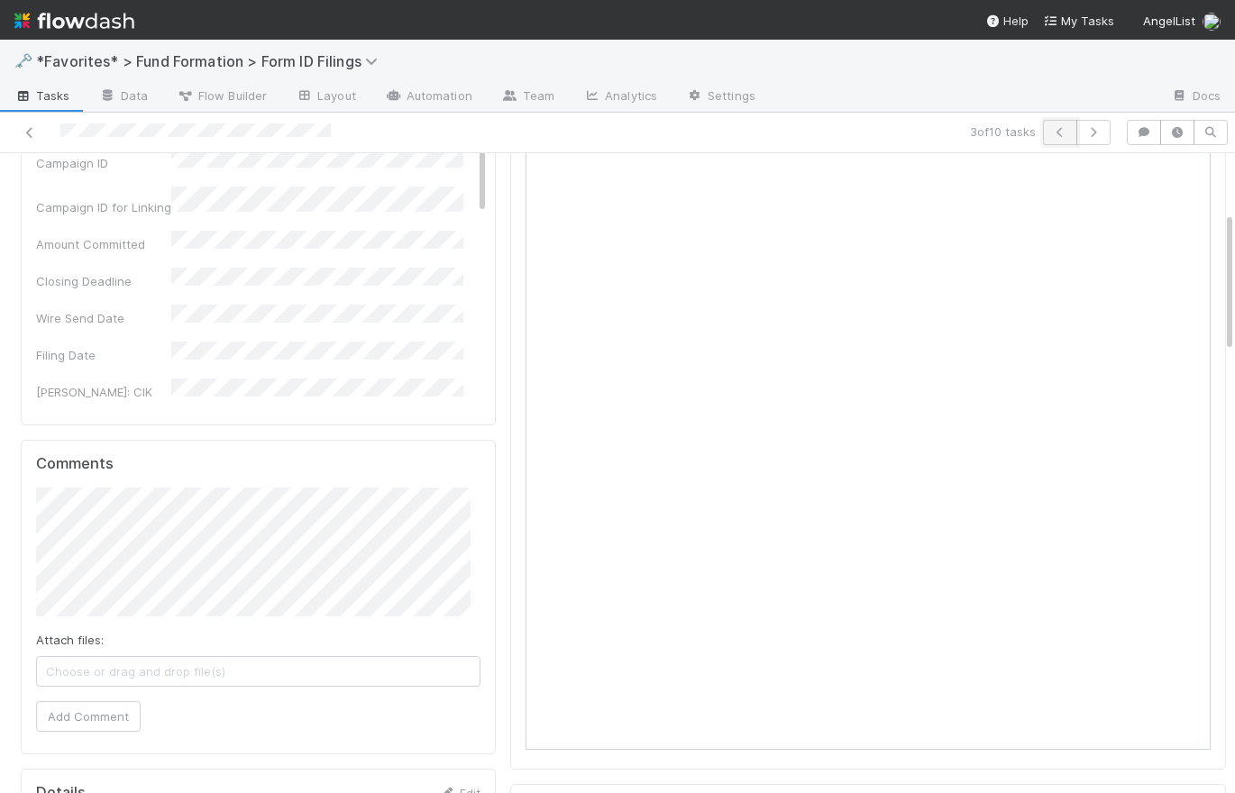
click at [1051, 132] on icon "button" at bounding box center [1060, 132] width 18 height 11
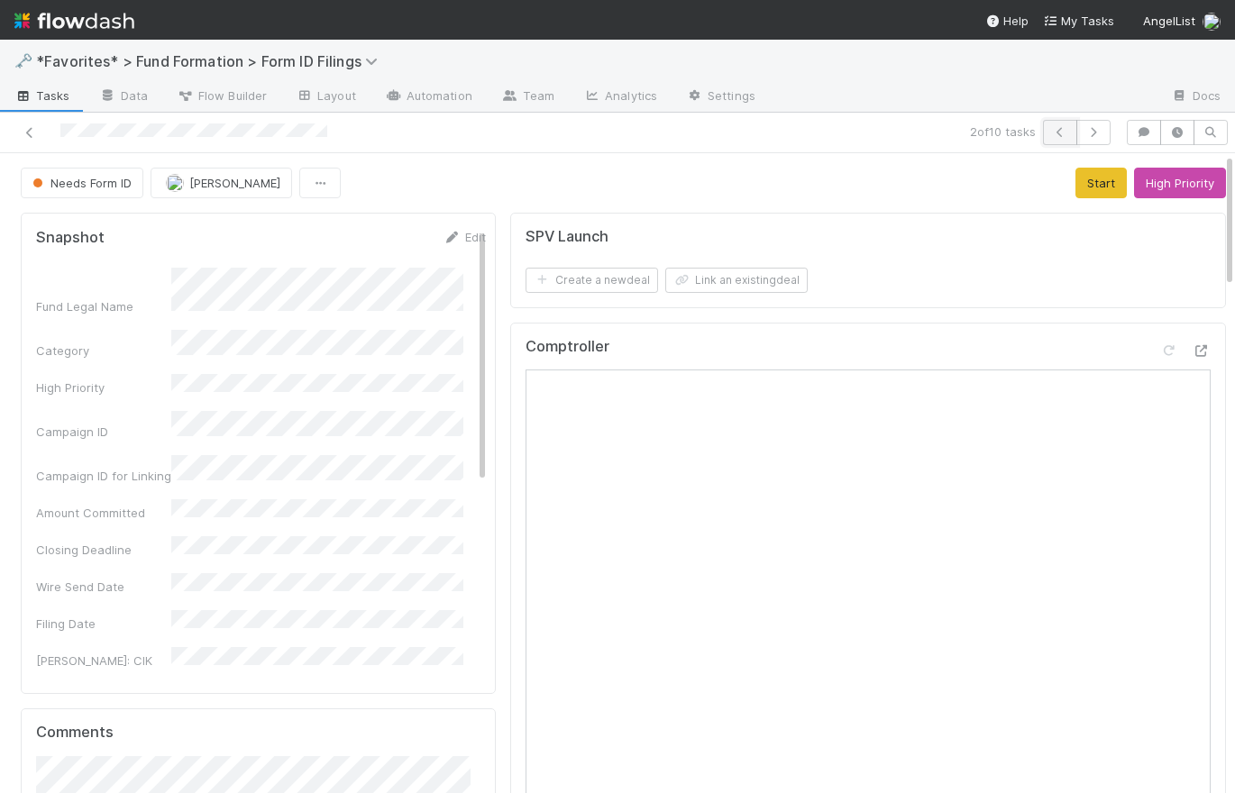
click at [1050, 122] on button "button" at bounding box center [1060, 132] width 34 height 25
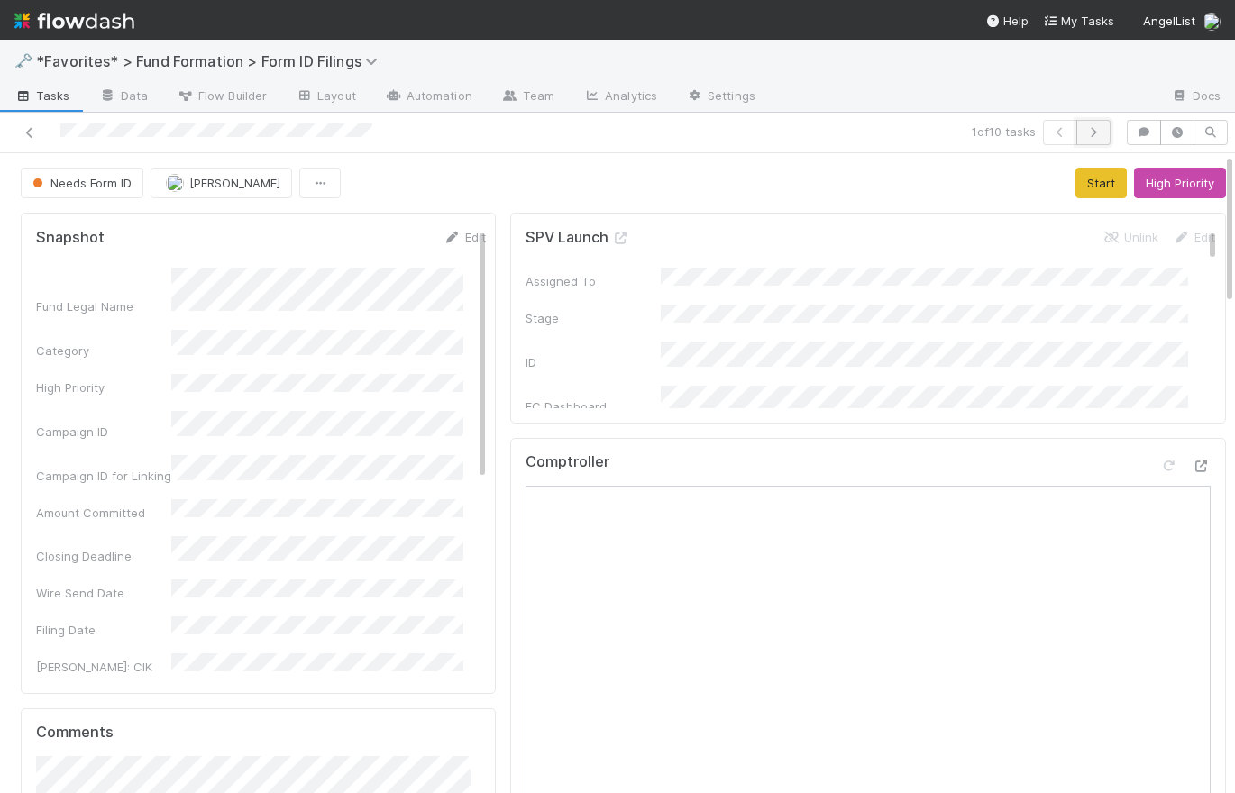
click at [1085, 132] on icon "button" at bounding box center [1094, 132] width 18 height 11
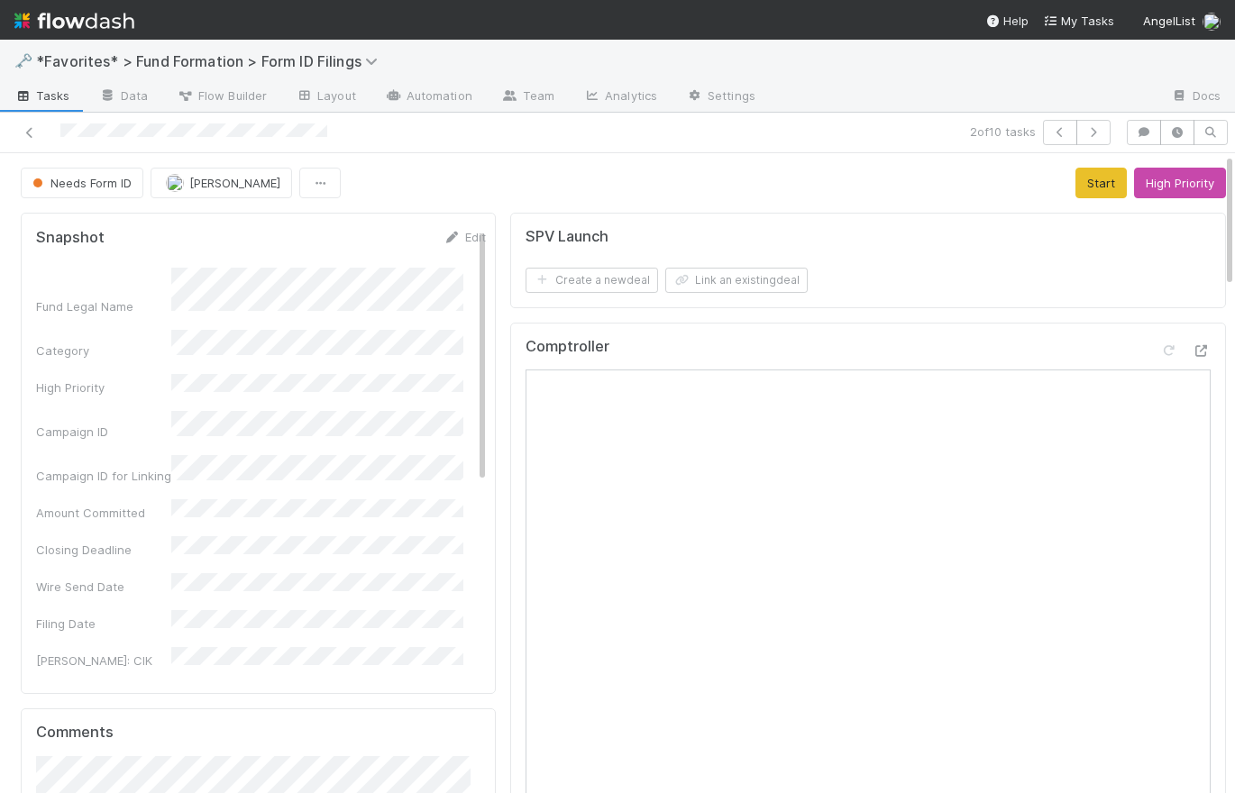
click at [51, 98] on span "Tasks" at bounding box center [42, 96] width 56 height 18
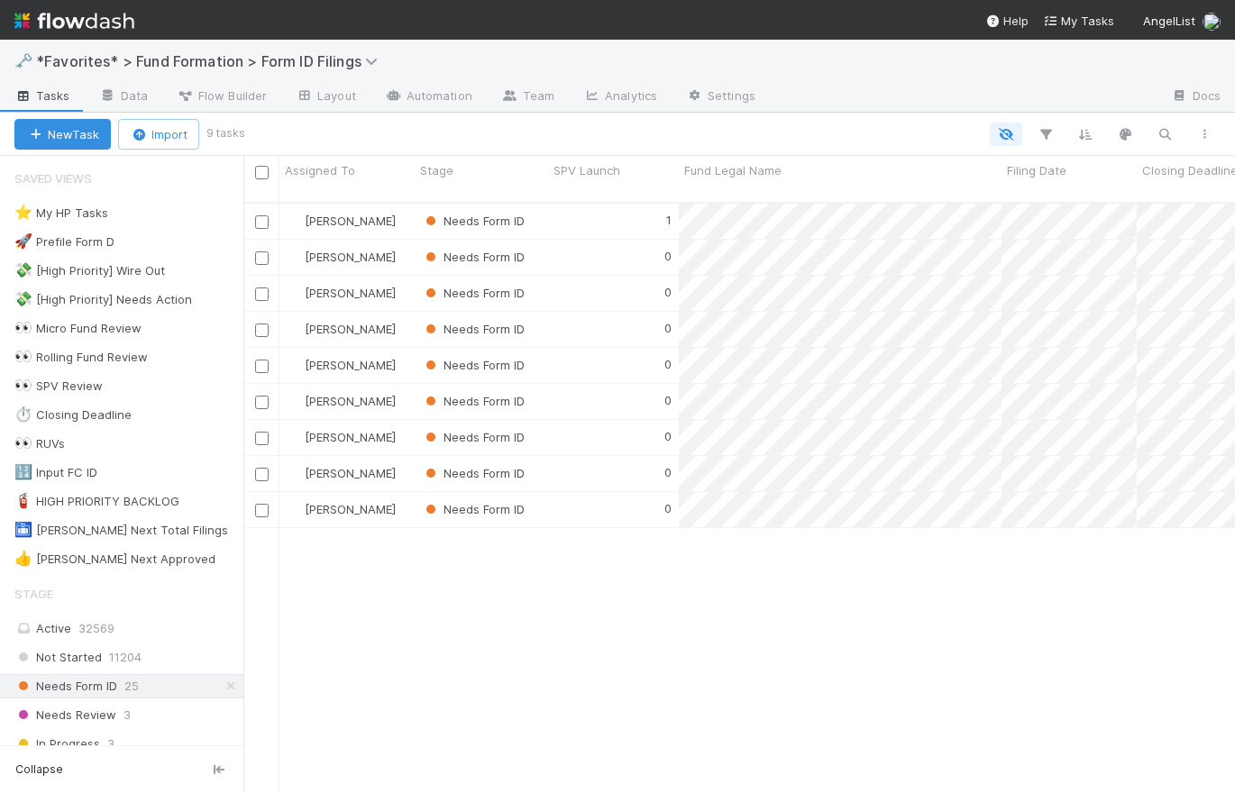
scroll to position [593, 979]
click at [222, 681] on icon at bounding box center [231, 687] width 18 height 12
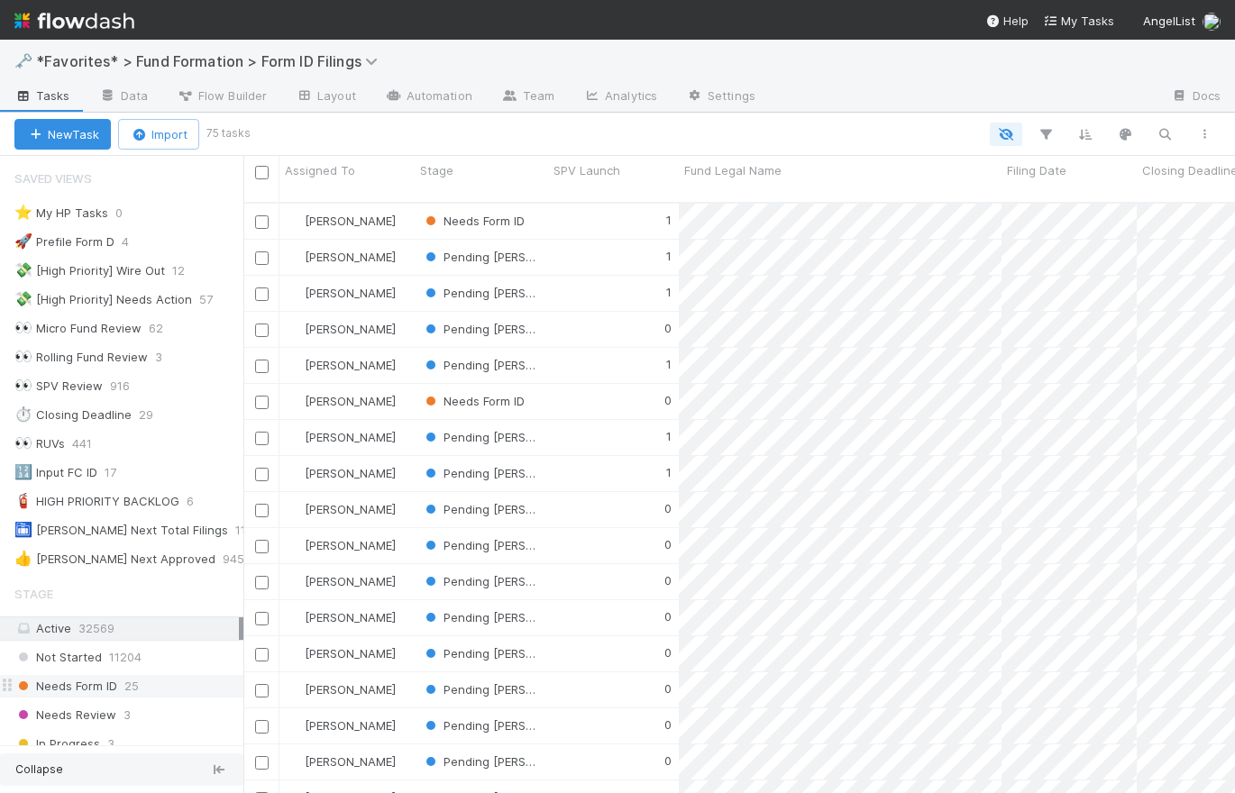
scroll to position [593, 979]
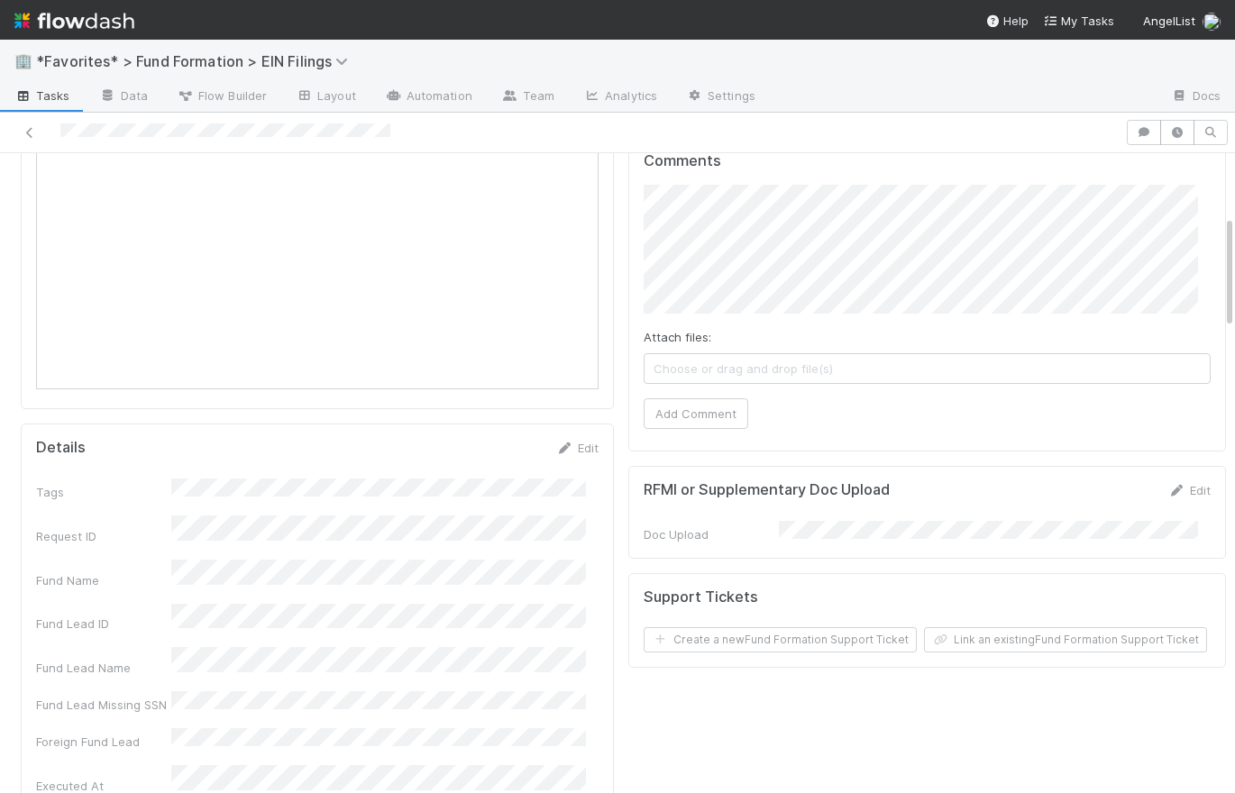
scroll to position [197, 0]
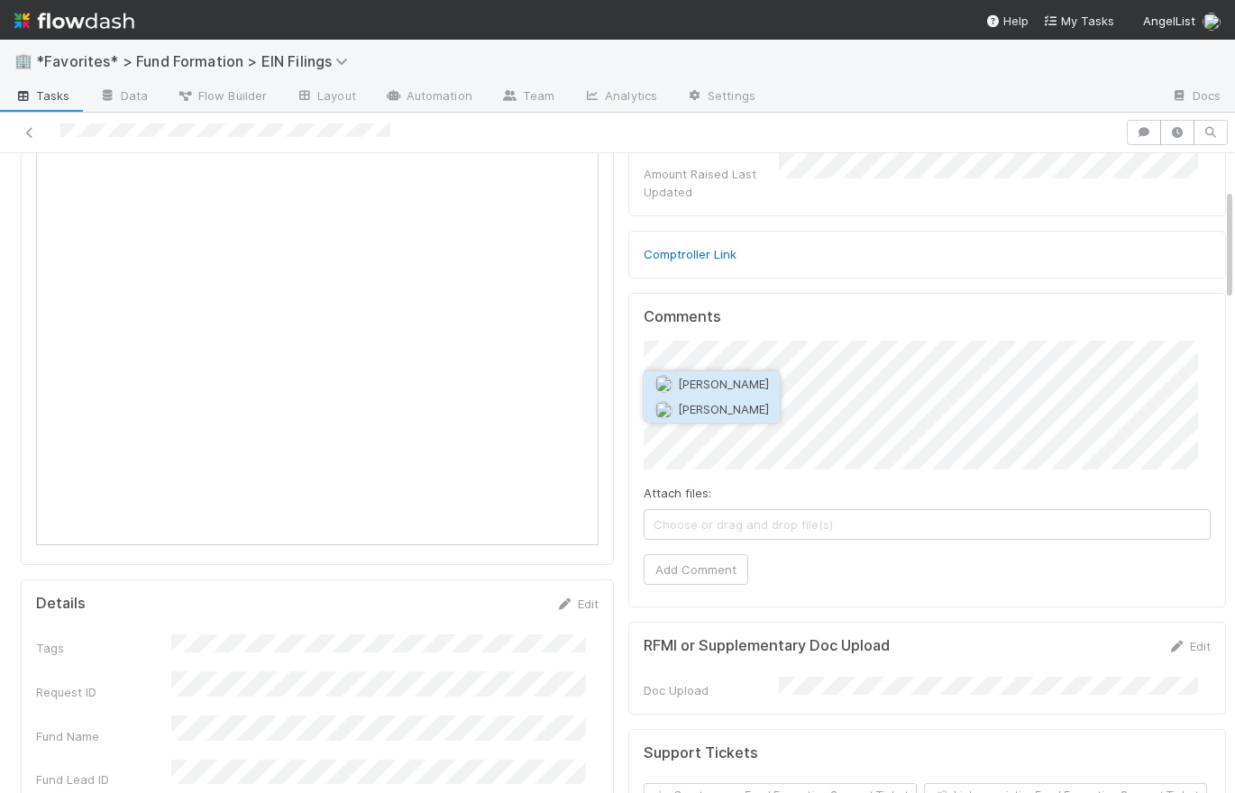
click at [747, 410] on button "[PERSON_NAME]" at bounding box center [712, 409] width 136 height 25
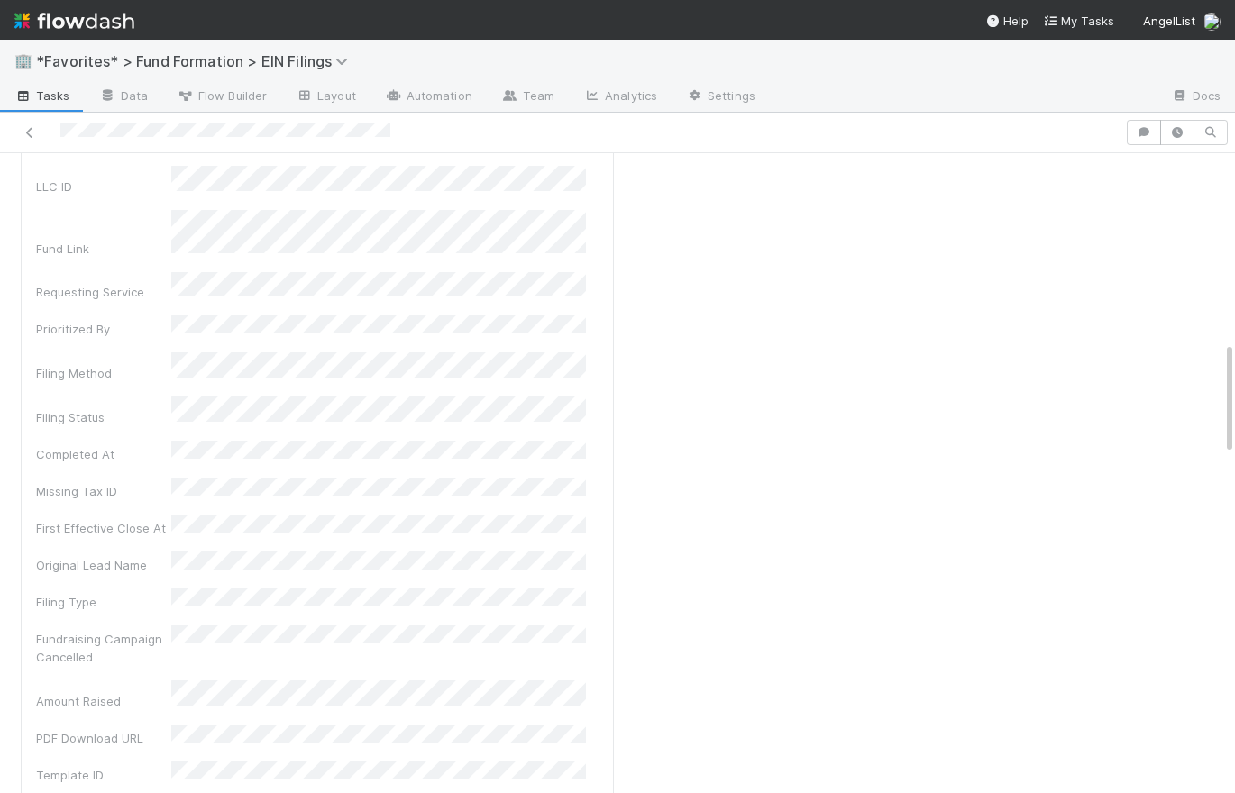
scroll to position [0, 0]
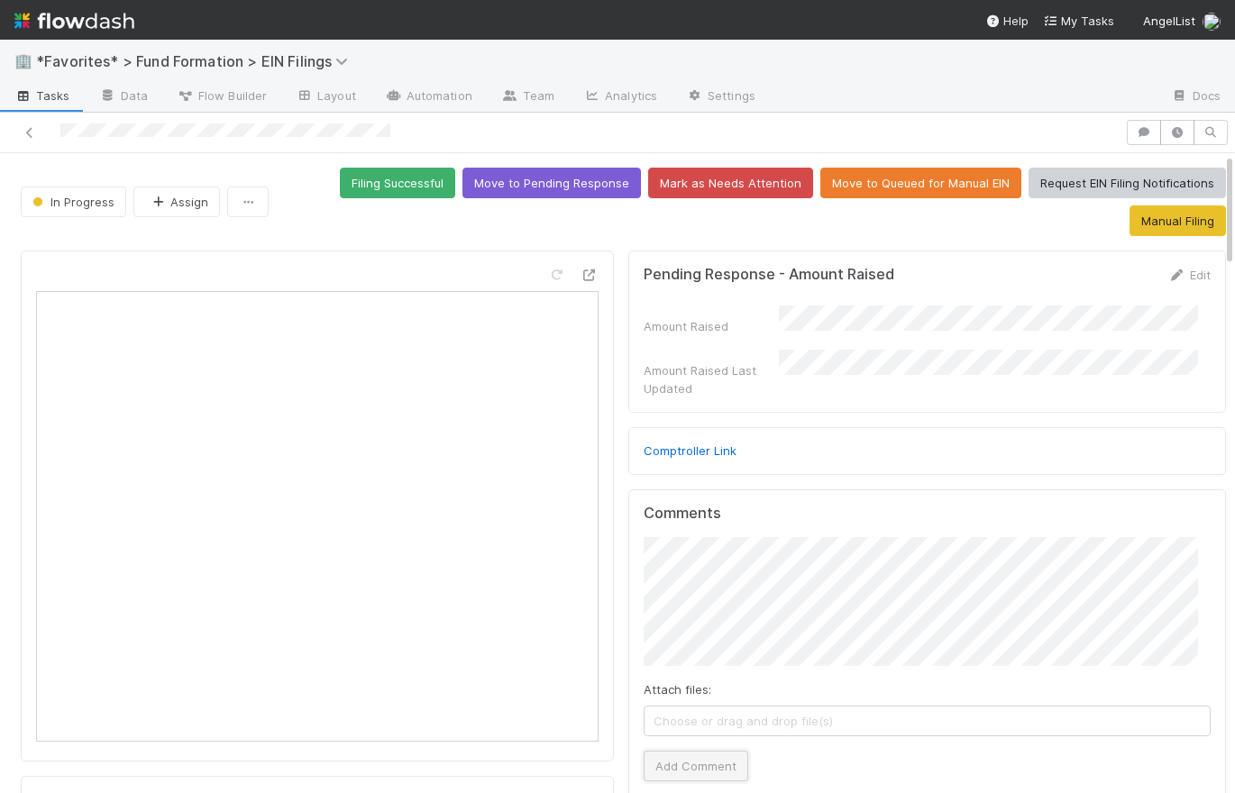
click at [718, 751] on button "Add Comment" at bounding box center [696, 766] width 105 height 31
